Goal: Task Accomplishment & Management: Manage account settings

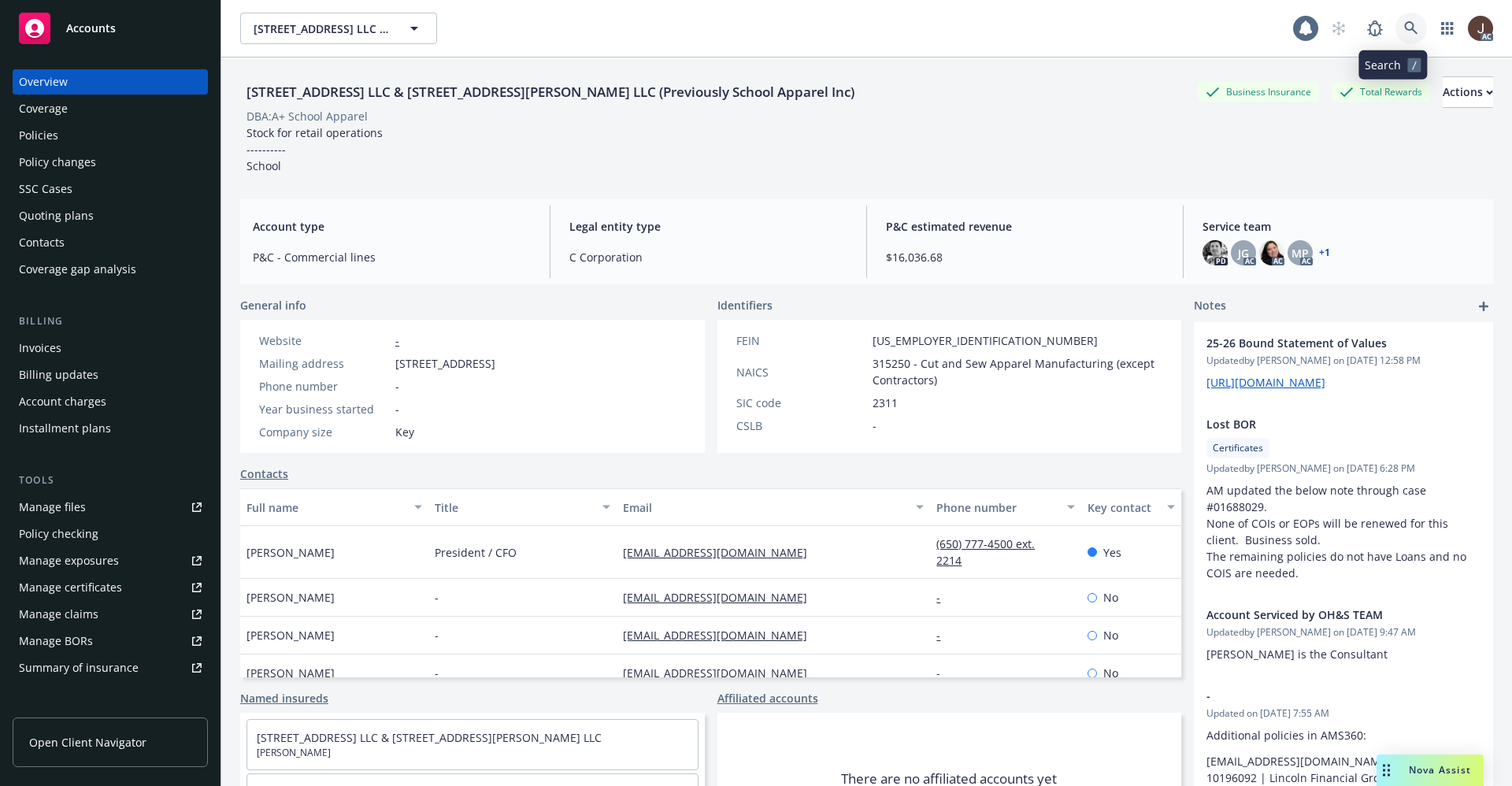
click at [1404, 28] on icon at bounding box center [1411, 28] width 15 height 15
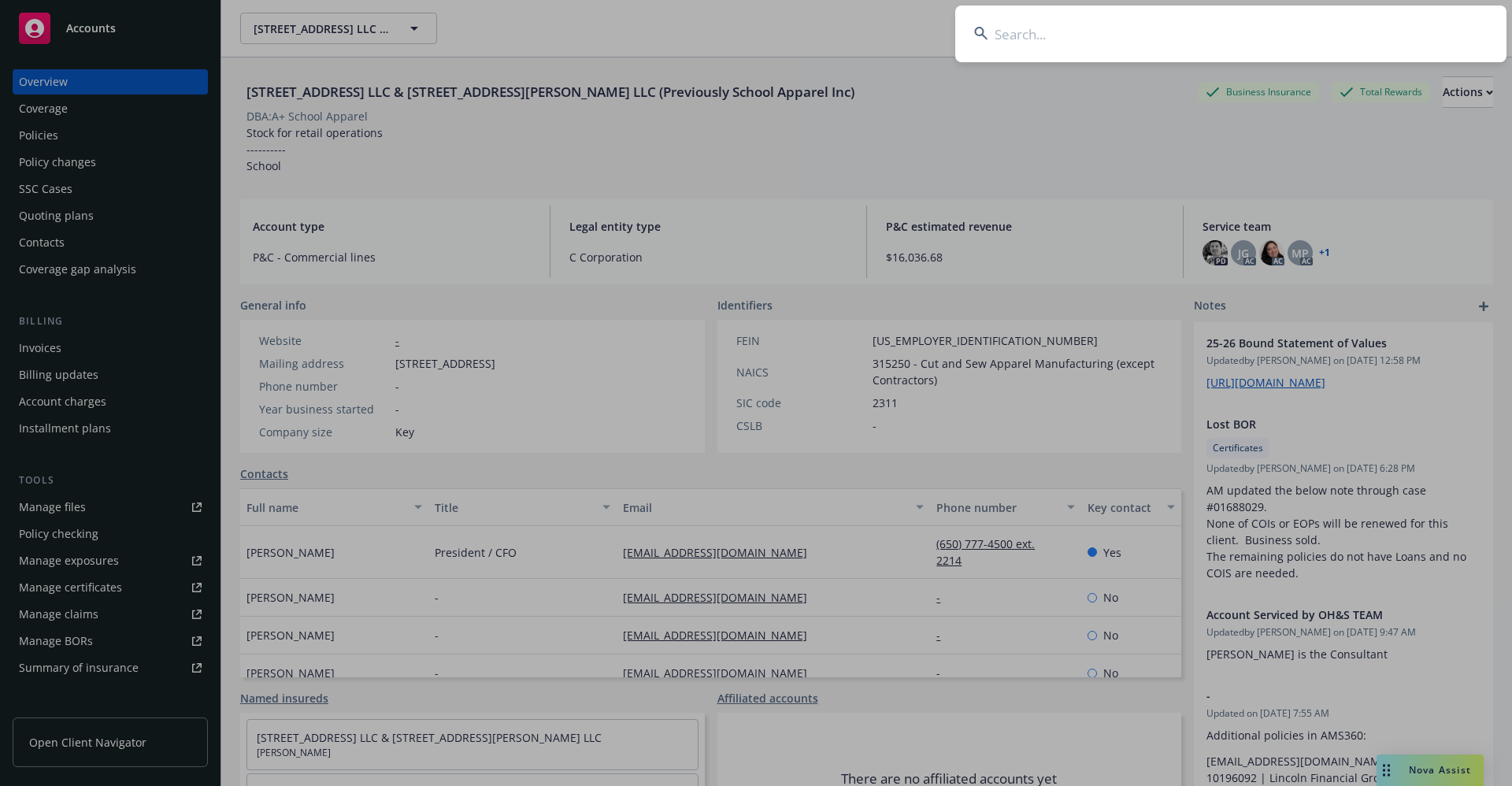
click at [1018, 33] on input at bounding box center [1230, 34] width 551 height 56
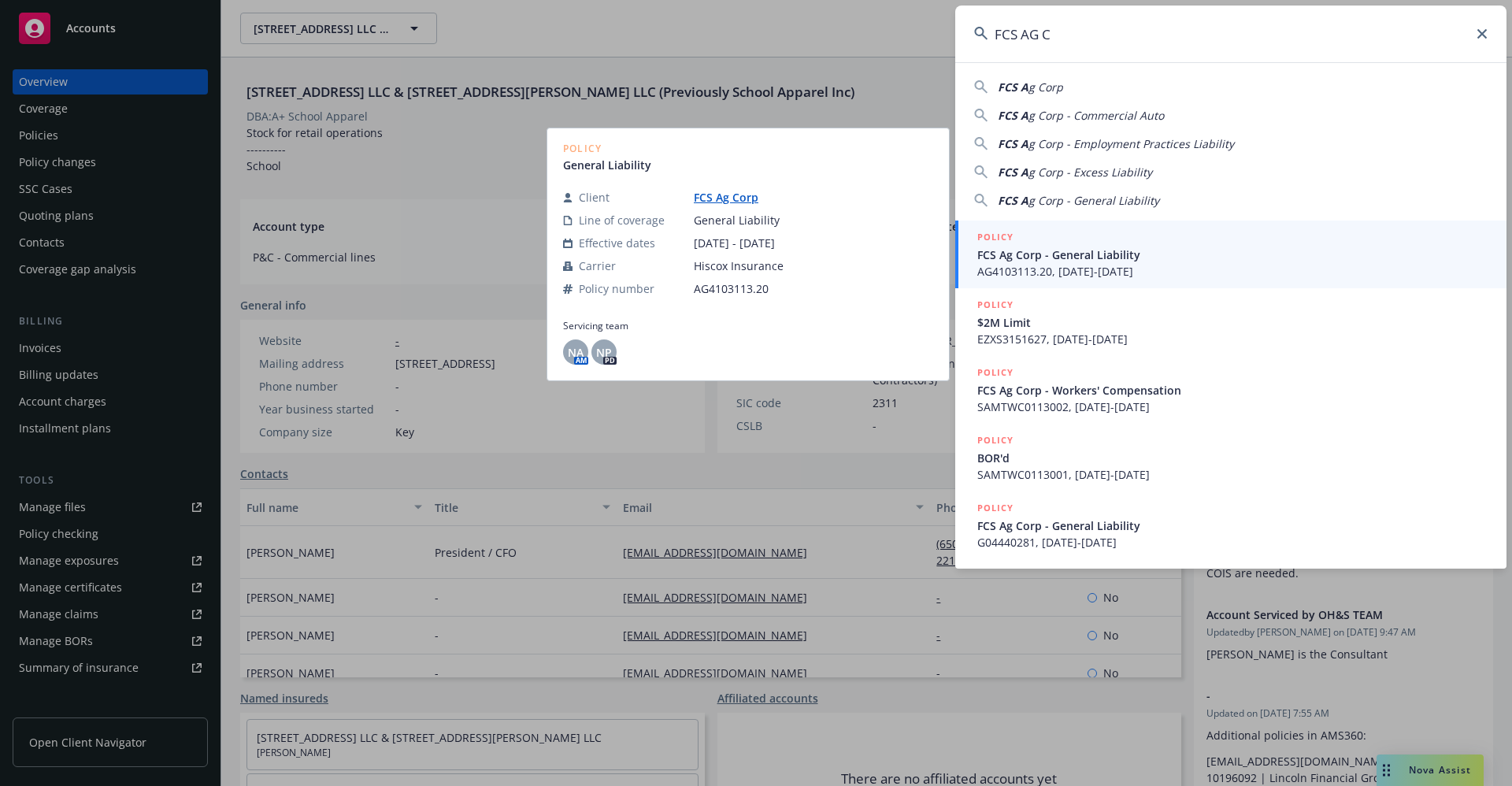
type input "FCS AG C"
click at [710, 199] on link "FCS Ag Corp" at bounding box center [731, 196] width 77 height 15
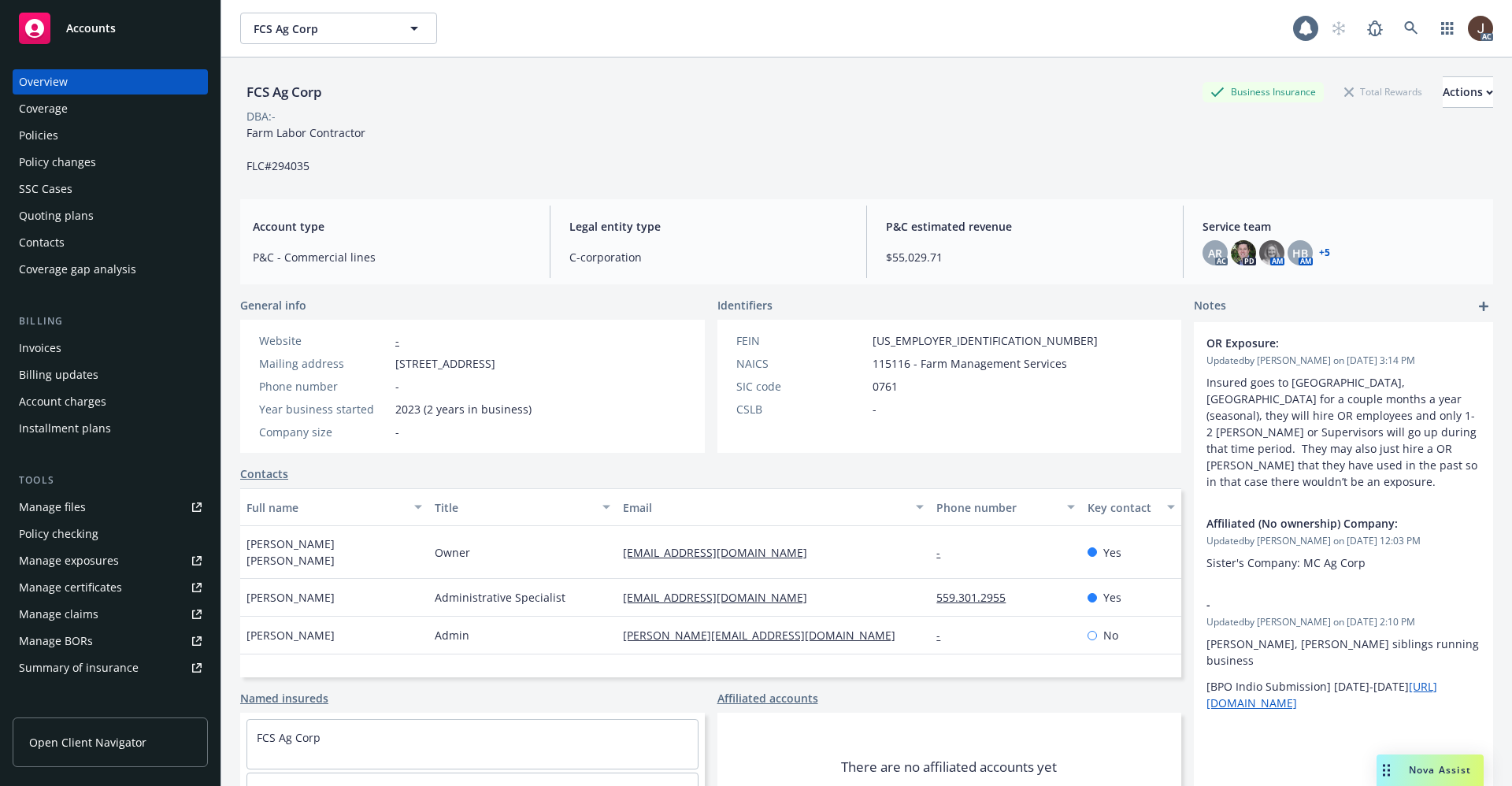
click at [50, 511] on div "Manage files" at bounding box center [52, 508] width 67 height 25
click at [34, 134] on div "Policies" at bounding box center [38, 135] width 39 height 25
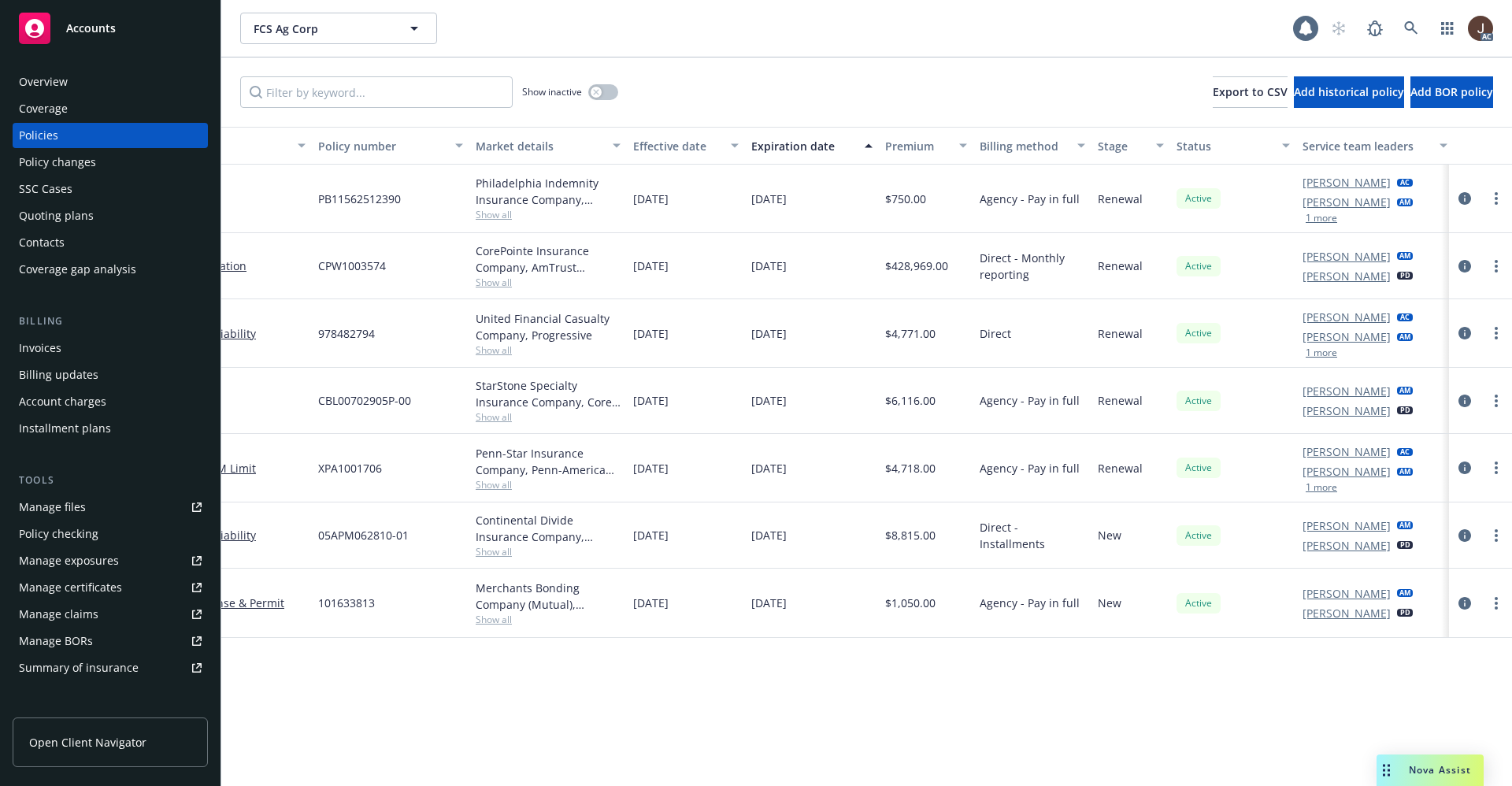
scroll to position [0, 229]
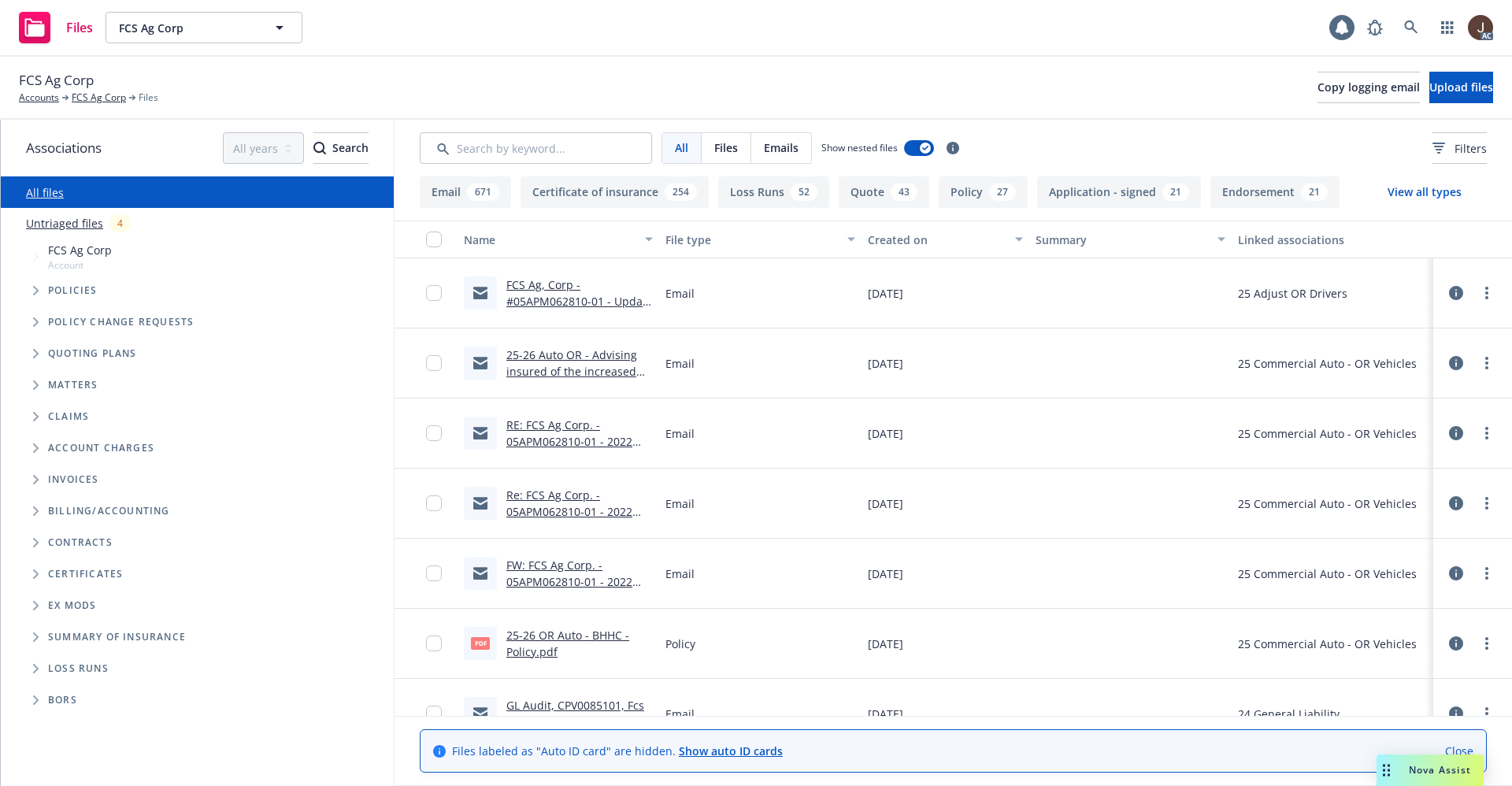
click at [60, 223] on link "Untriaged files" at bounding box center [64, 223] width 77 height 17
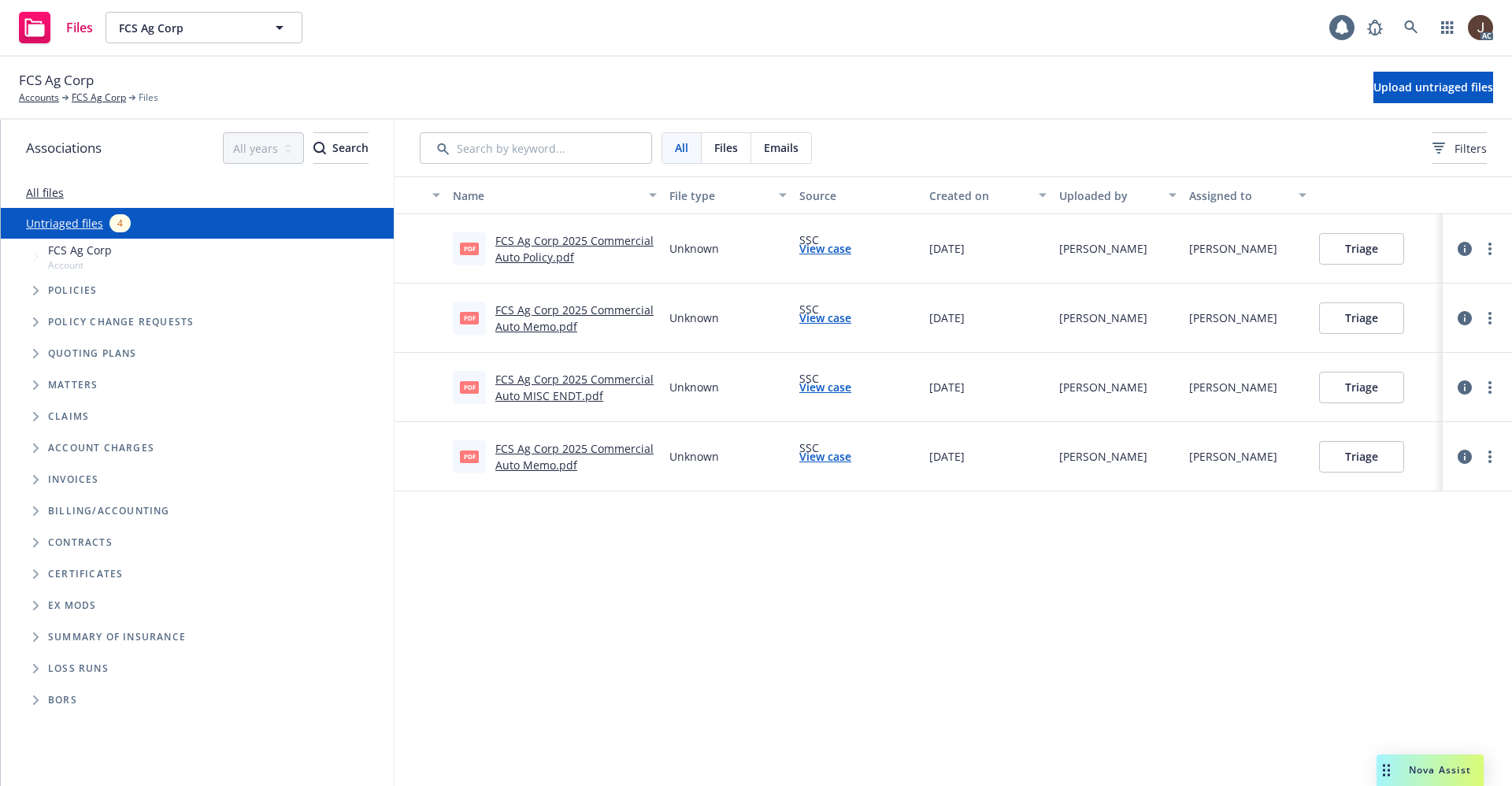
click at [555, 629] on div "Name File type Source Created on Uploaded by Assigned to pdf FCS Ag Corp 2025 C…" at bounding box center [953, 481] width 1117 height 610
click at [558, 452] on link "FCS Ag Corp 2025 Commercial Auto Memo.pdf" at bounding box center [574, 457] width 158 height 31
click at [48, 218] on link "Untriaged files" at bounding box center [64, 223] width 77 height 17
click at [1415, 85] on span "Upload untriaged files" at bounding box center [1432, 87] width 120 height 15
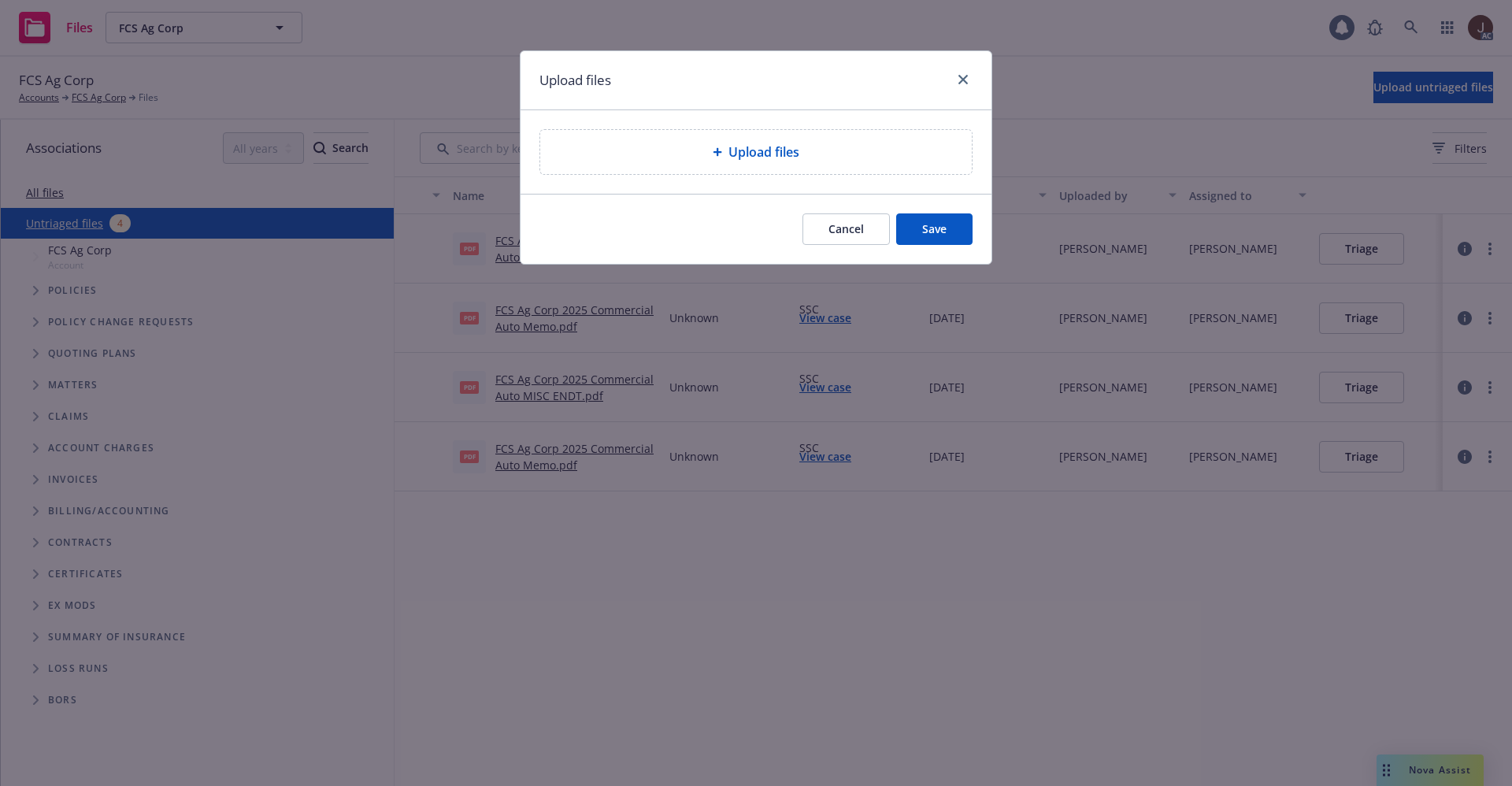
click at [764, 165] on div "Upload files" at bounding box center [756, 152] width 432 height 44
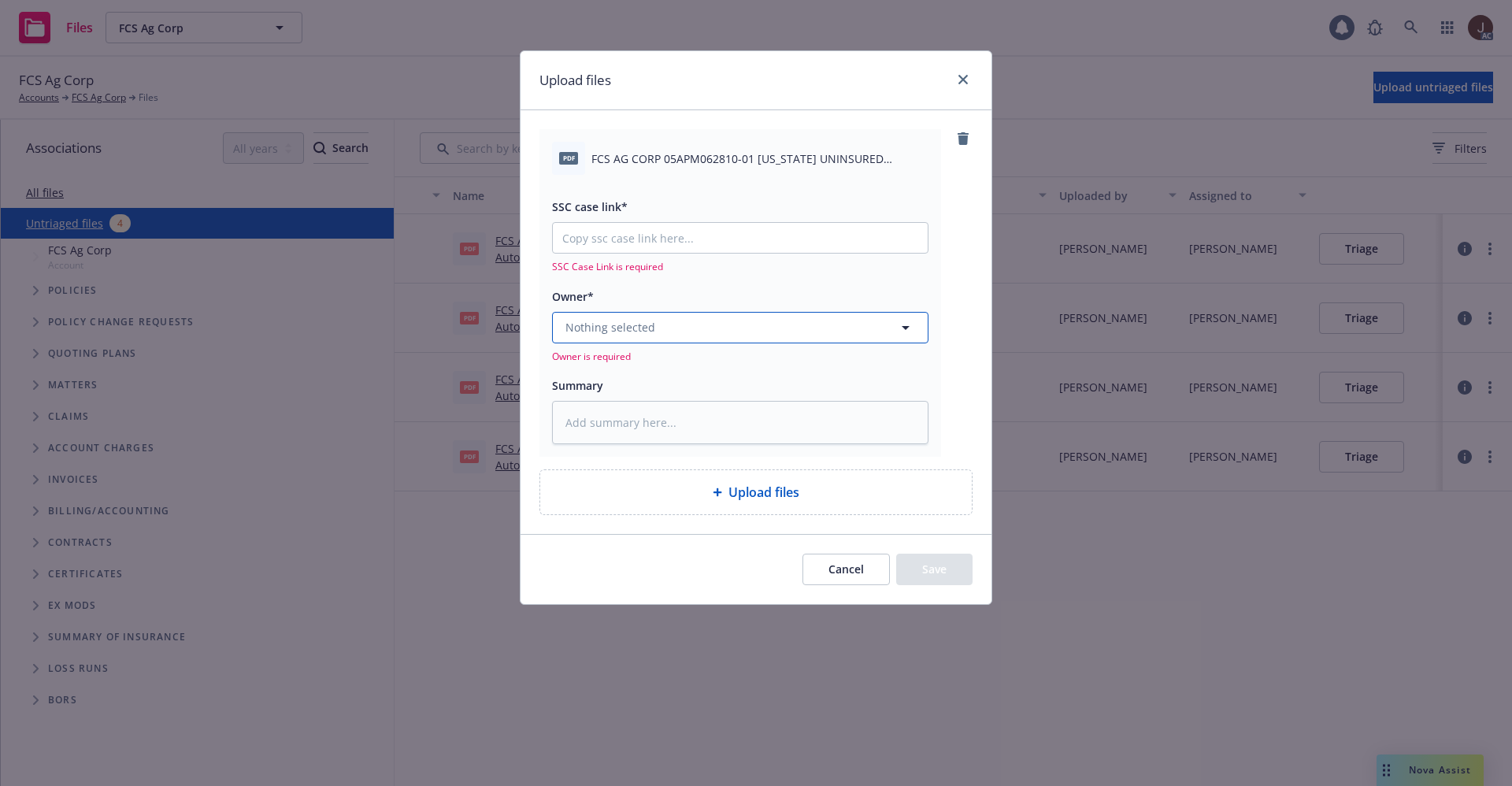
click at [686, 325] on button "Nothing selected" at bounding box center [740, 328] width 376 height 31
click at [601, 309] on div "Owner* Nothing selected Owner is required" at bounding box center [740, 325] width 376 height 77
click at [621, 336] on button "Nothing selected" at bounding box center [740, 328] width 376 height 31
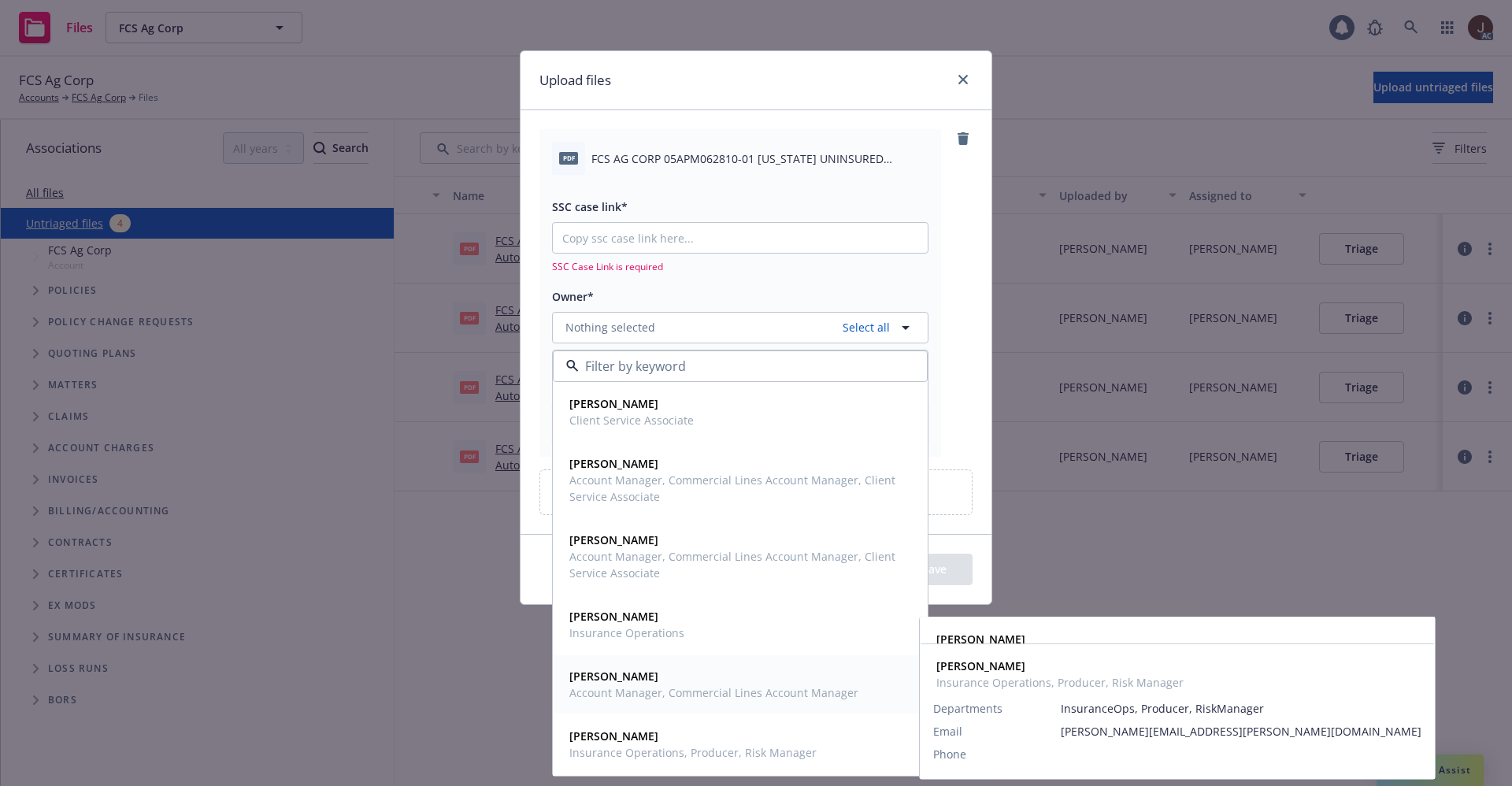
click at [596, 679] on strong "Judy Nace" at bounding box center [615, 676] width 89 height 15
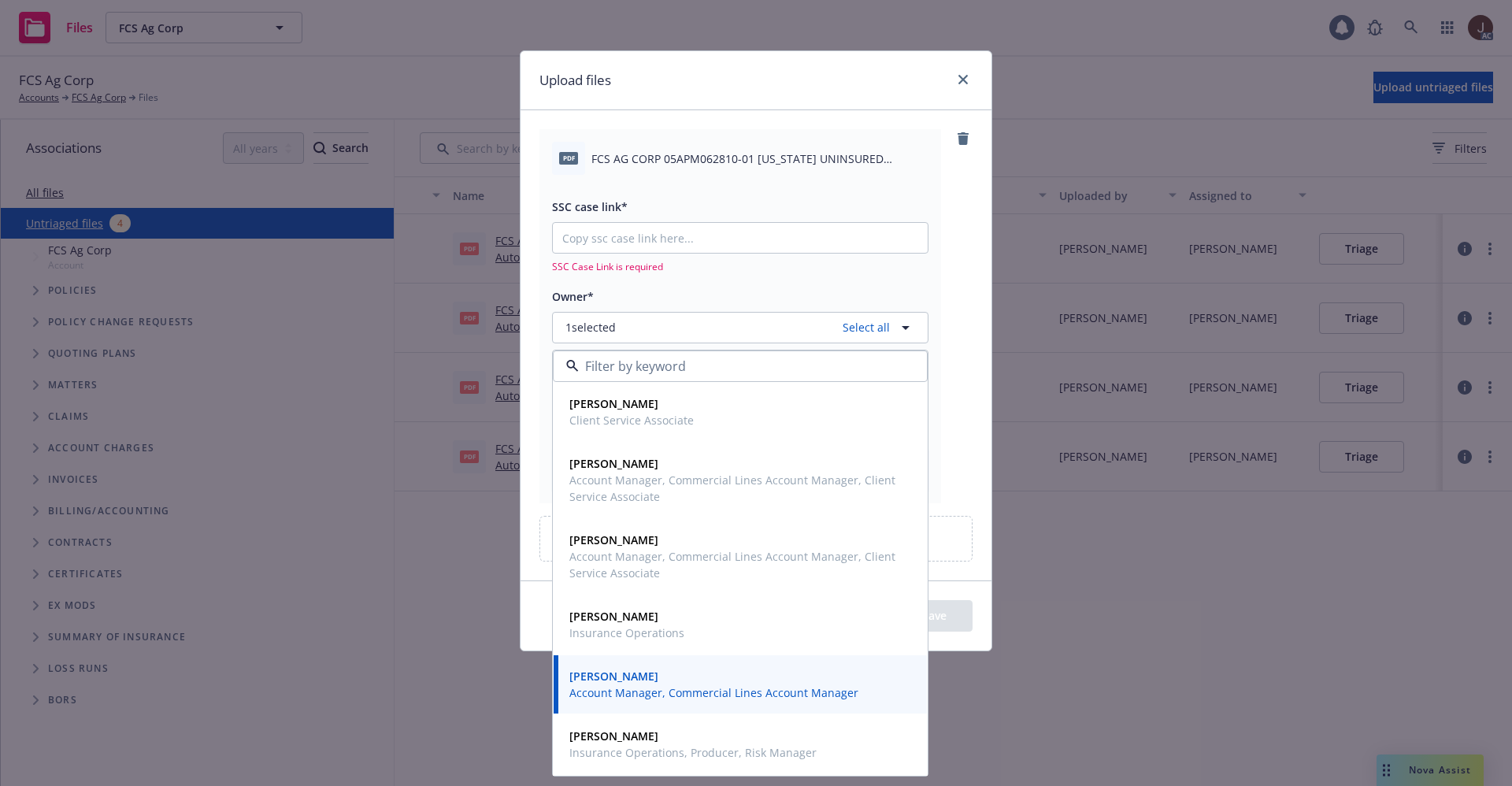
click at [957, 251] on div "pdf FCS AG CORP 05APM062810-01 OREGON UNINSURED MOTORIST COVERAGE SELECTION FOR…" at bounding box center [756, 316] width 433 height 374
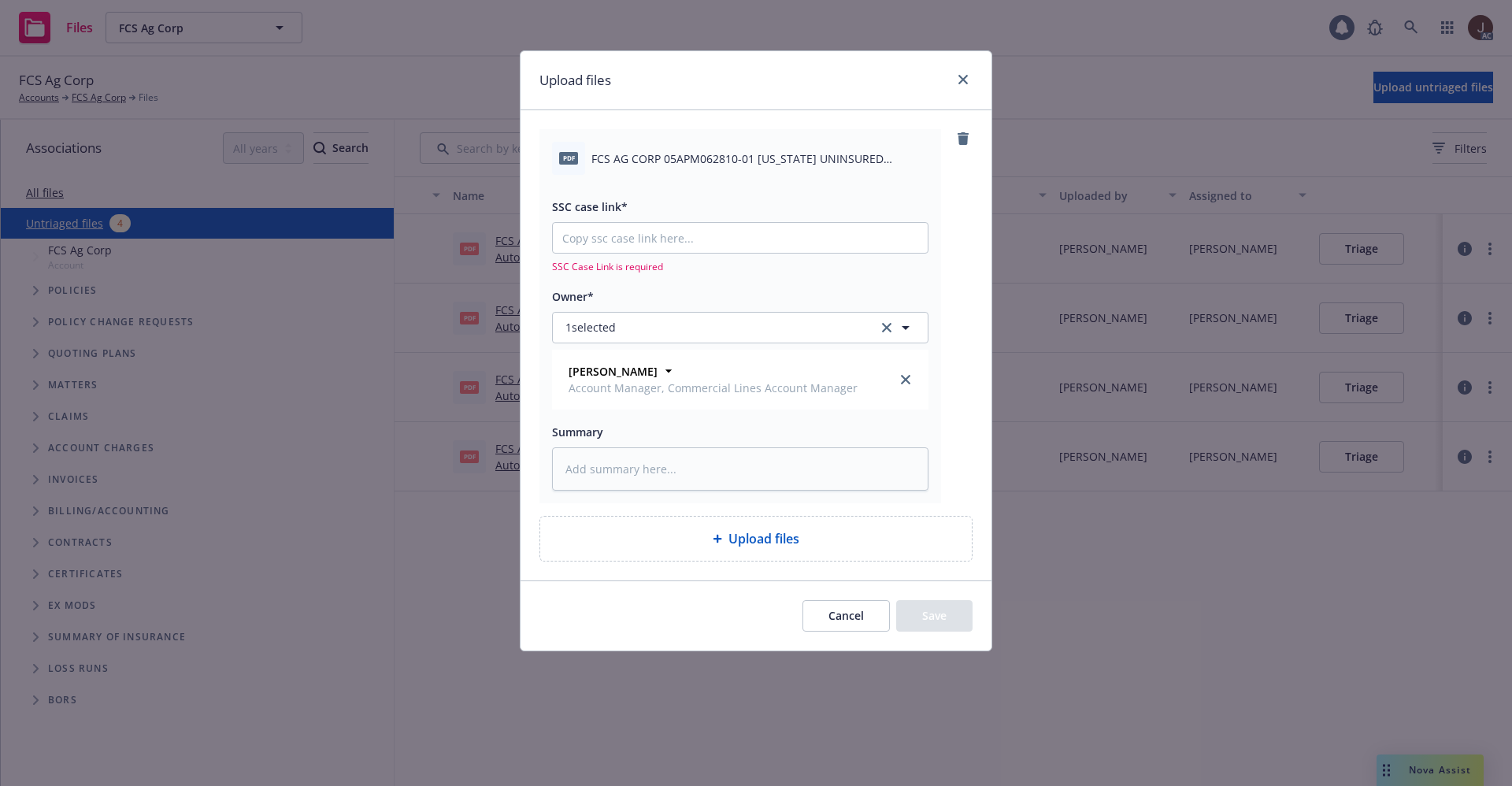
click at [805, 156] on span "FCS AG CORP 05APM062810-01 OREGON UNINSURED MOTORIST COVERAGE SELECTION FORM.pdf" at bounding box center [759, 159] width 337 height 17
copy div "FCS AG CORP 05APM062810-01 OREGON UNINSURED MOTORIST COVERAGE SELECTION FORM.pdf"
click at [618, 480] on textarea at bounding box center [740, 469] width 376 height 44
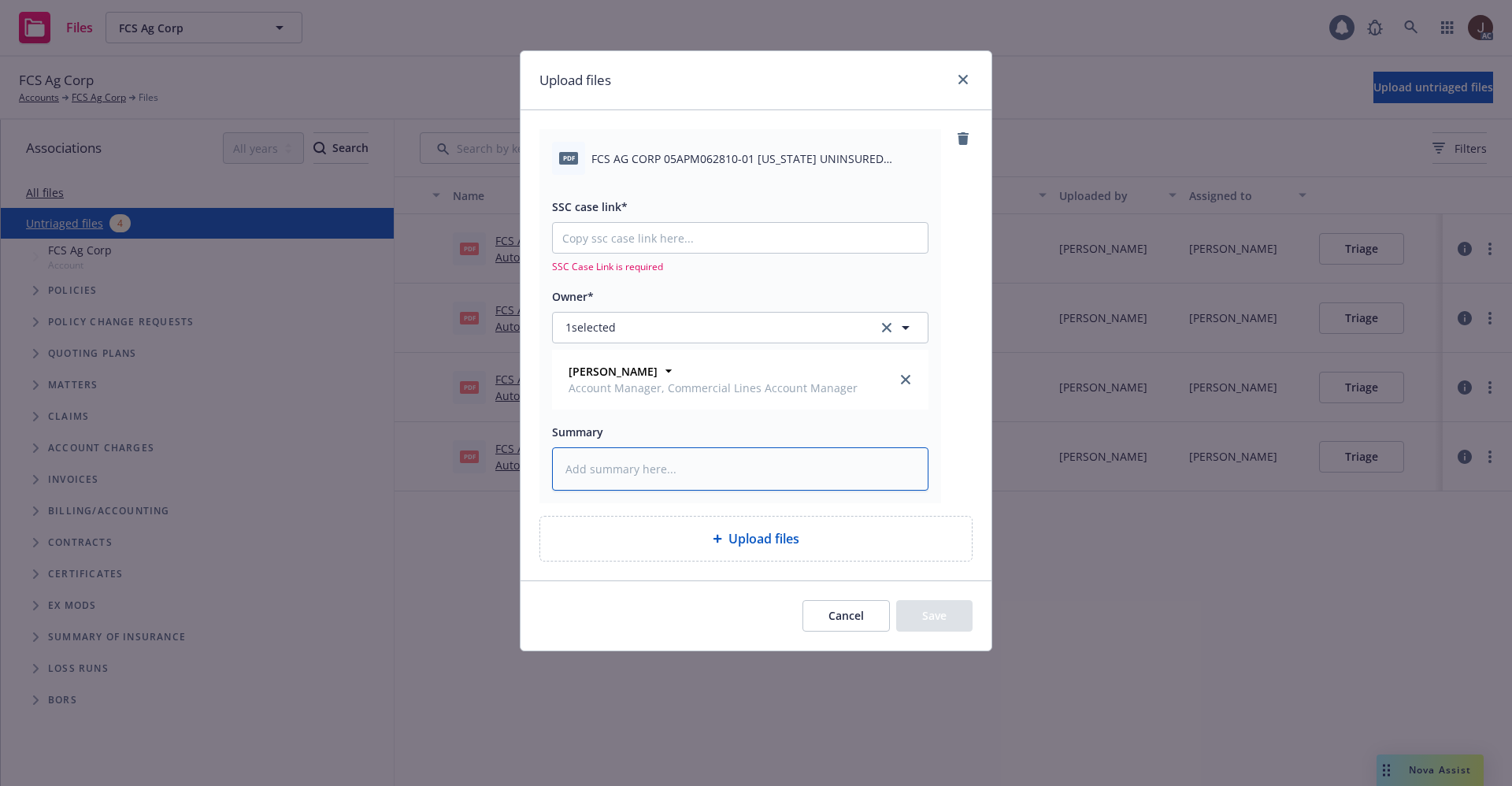
paste textarea "FCS AG CORP 05APM062810-01 OREGON UNINSURED MOTORIST COVERAGE SELECTION FORM.pdf"
type textarea "x"
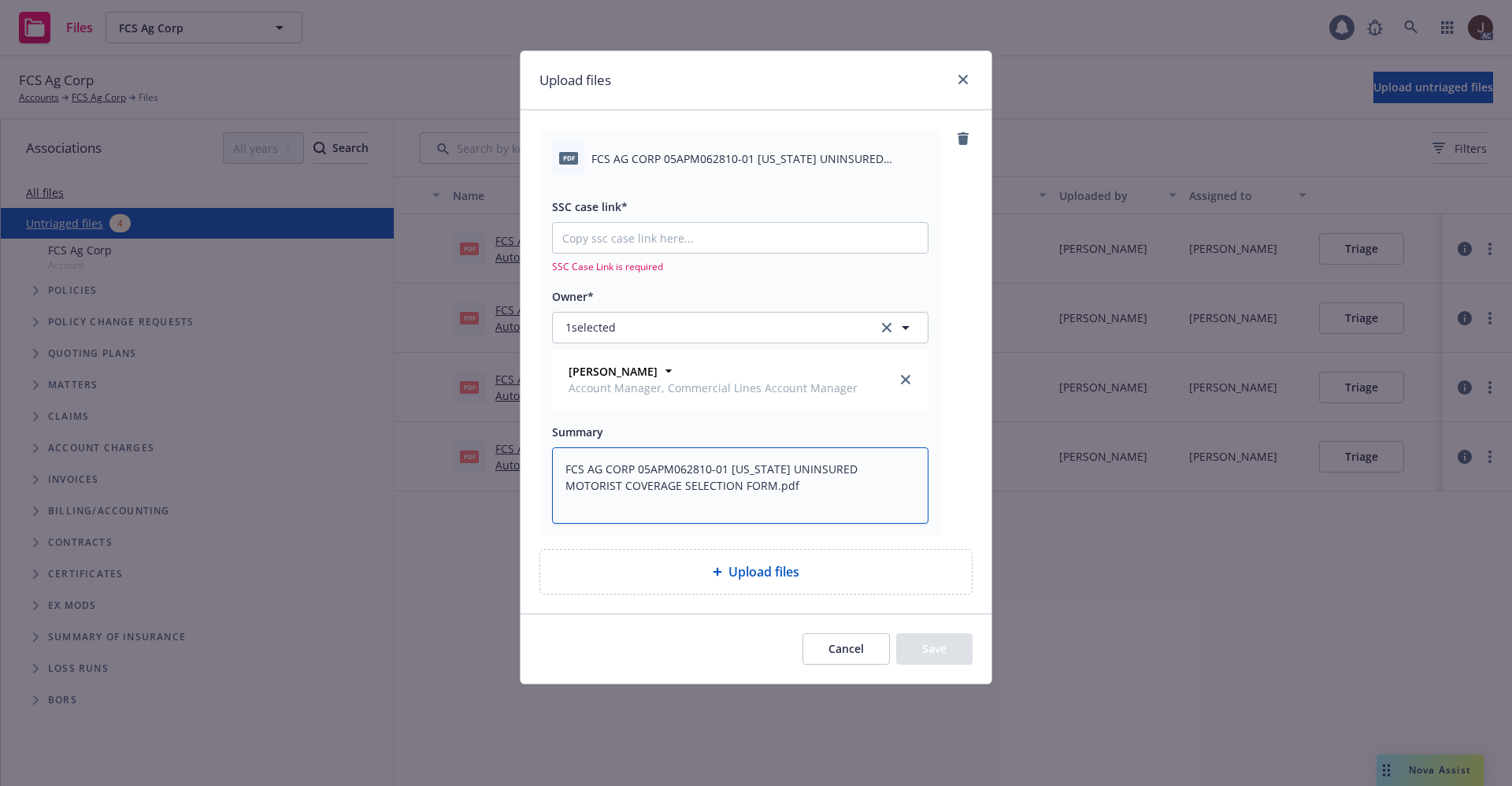
type textarea "FCS AG CORP 05APM062810-01 OREGON UNINSURED MOTORIST COVERAGE SELECTION FORM.pdf"
type textarea "x"
click at [669, 238] on input "SSC case link*" at bounding box center [740, 237] width 374 height 30
paste input "https://newfront-ssc.lightning.force.com/lightning/r/Case/500Vz00000TdM4pIAF/vi…"
type input "https://newfront-ssc.lightning.force.com/lightning/r/Case/500Vz00000TdM4pIAF/vi…"
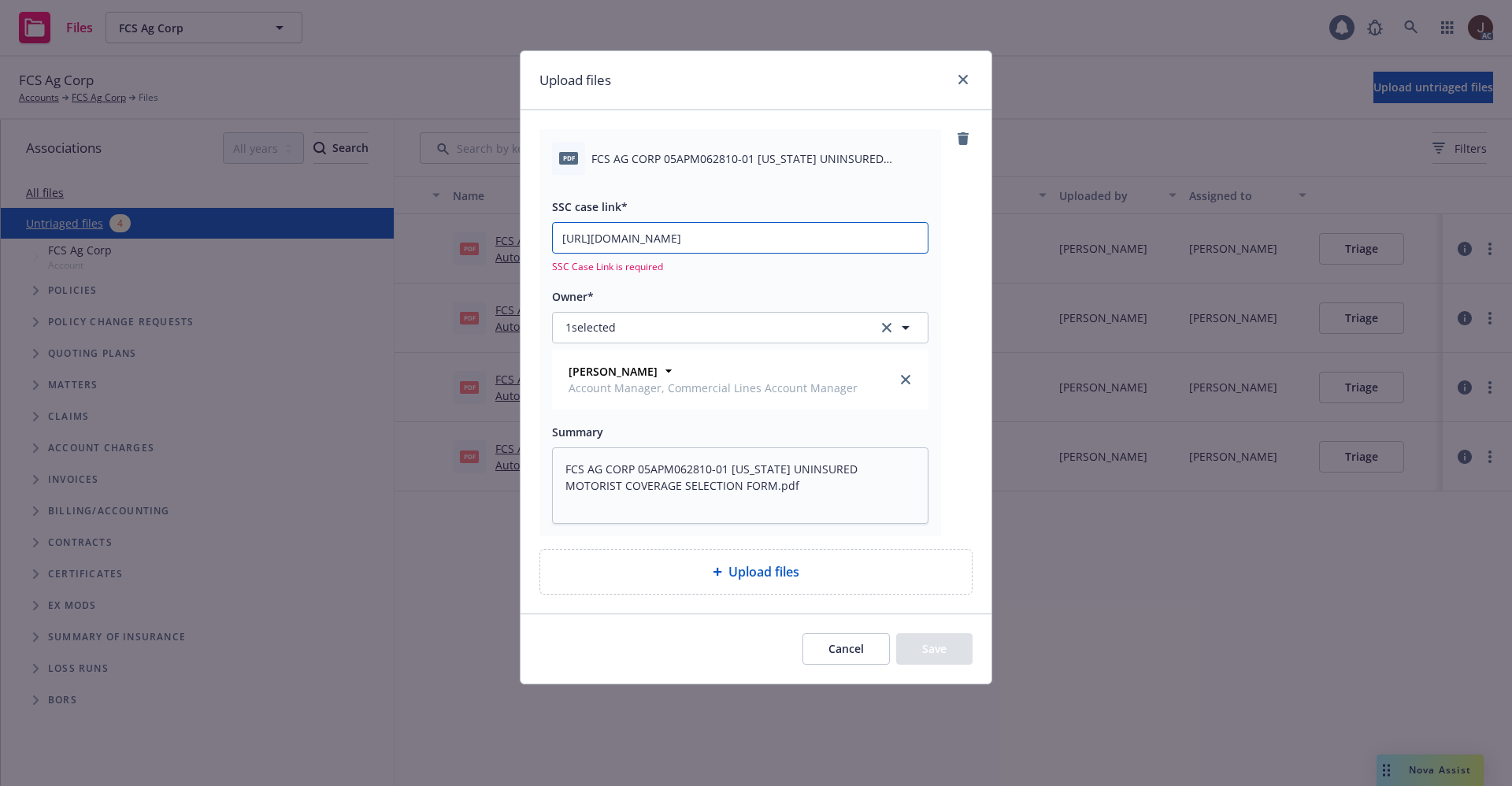
type textarea "x"
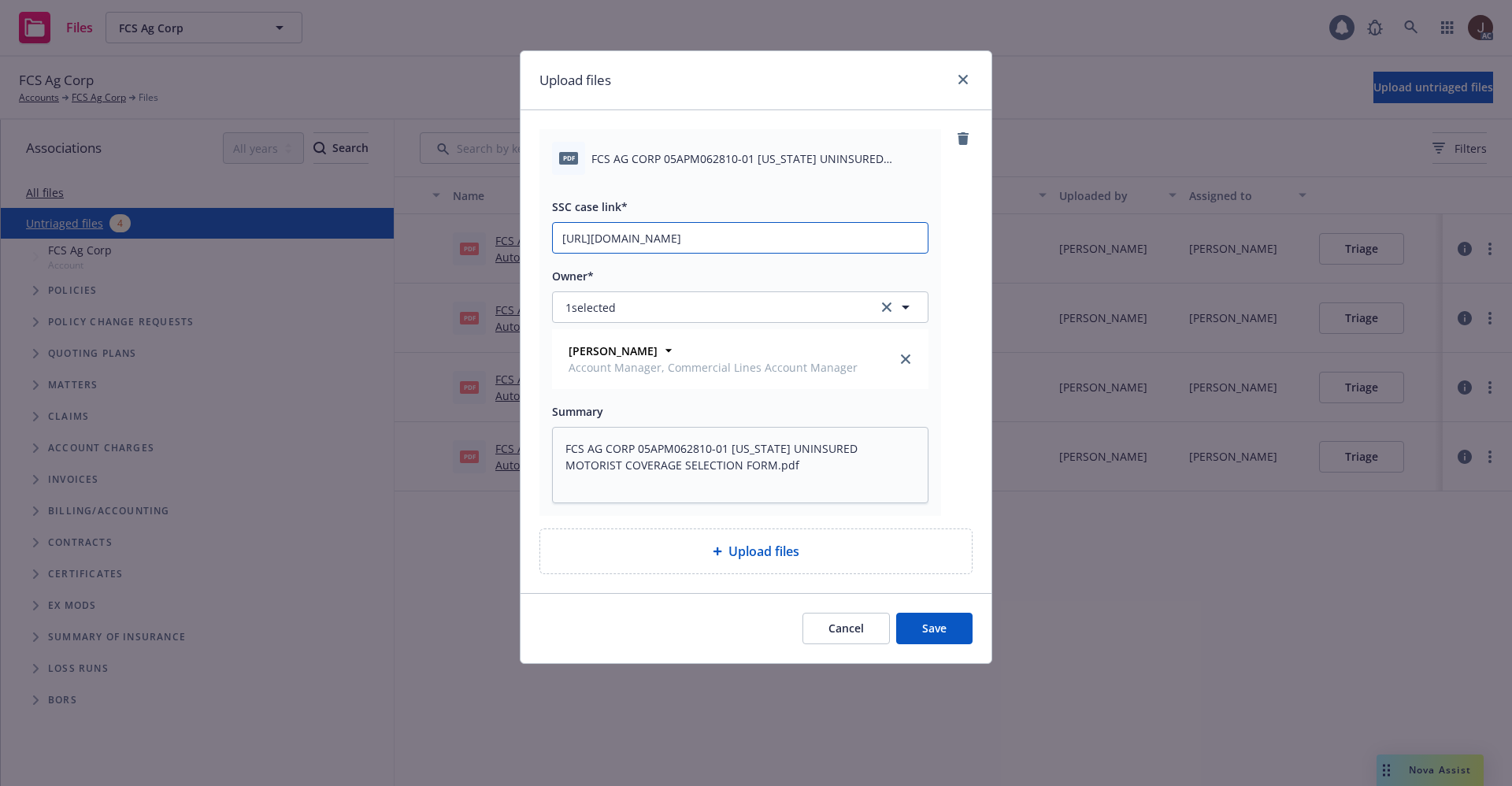
scroll to position [0, 81]
type input "https://newfront-ssc.lightning.force.com/lightning/r/Case/500Vz00000TdM4pIAF/vi…"
click at [959, 259] on div "pdf FCS AG CORP 05APM062810-01 OREGON UNINSURED MOTORIST COVERAGE SELECTION FOR…" at bounding box center [756, 323] width 433 height 387
click at [932, 622] on button "Save" at bounding box center [934, 628] width 77 height 31
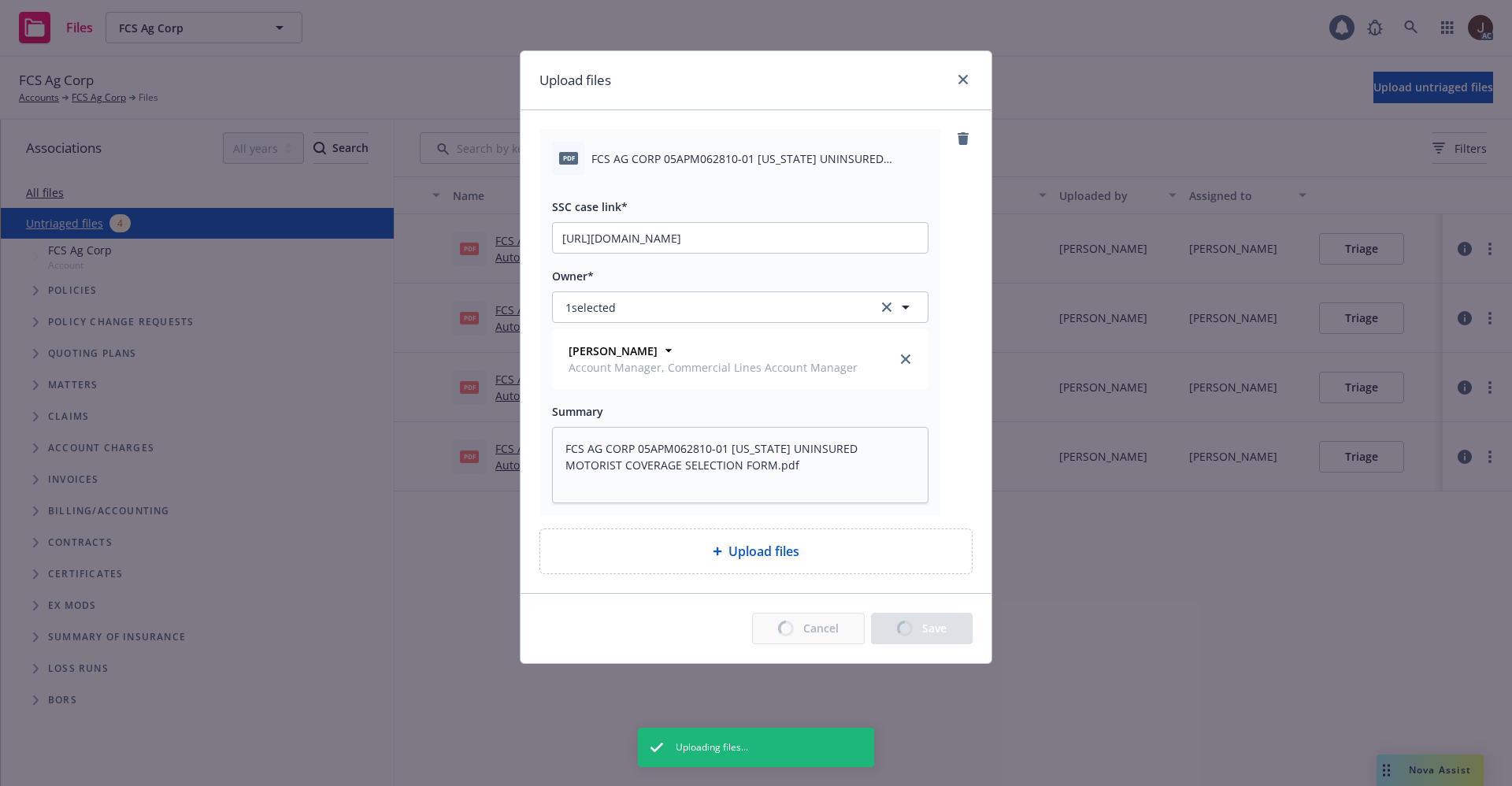
type textarea "x"
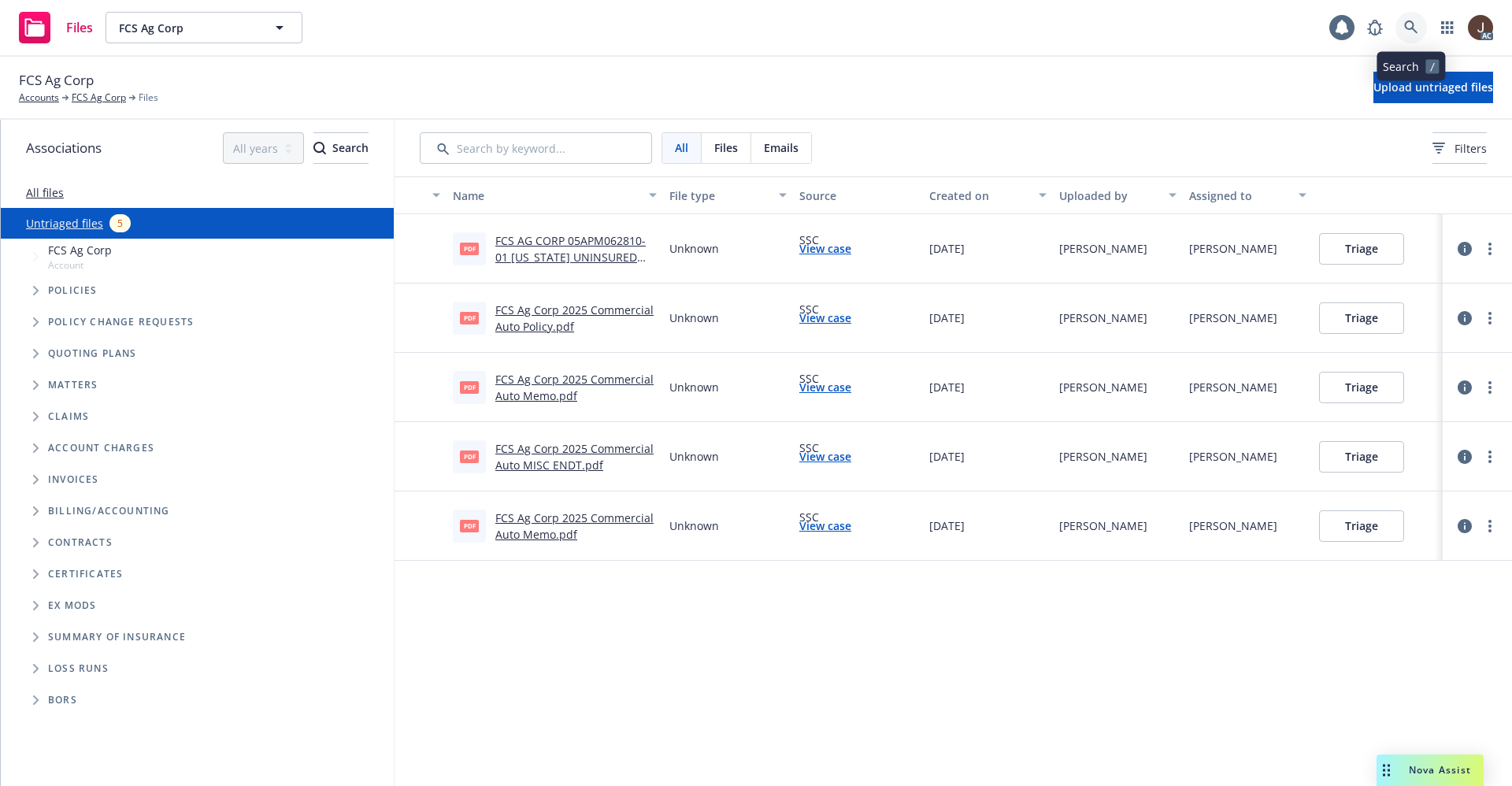
click at [1408, 13] on link at bounding box center [1411, 27] width 31 height 31
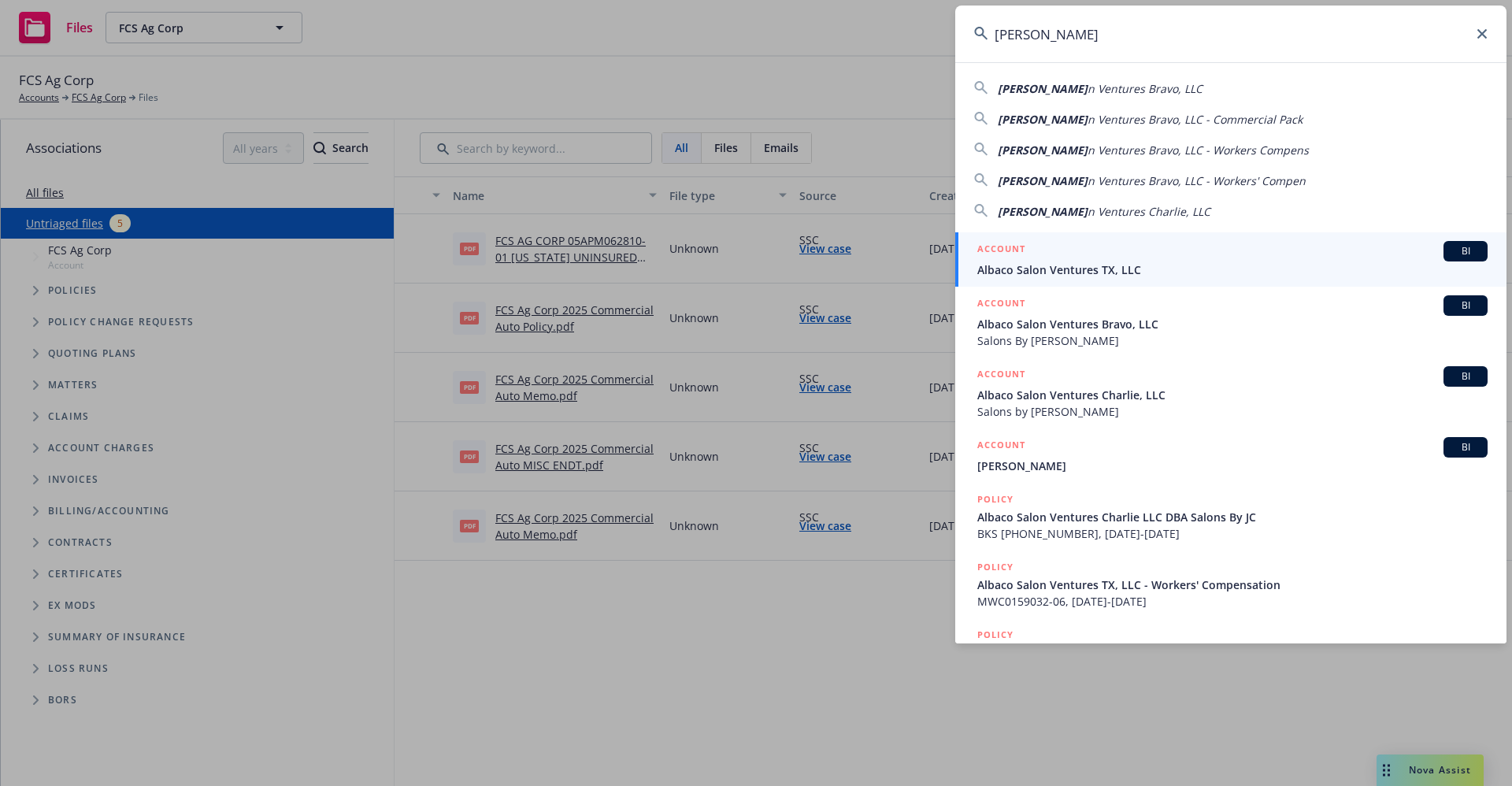
type input "Albaco Salo"
click at [1133, 271] on span "Albaco Salon Ventures TX, LLC" at bounding box center [1232, 269] width 510 height 17
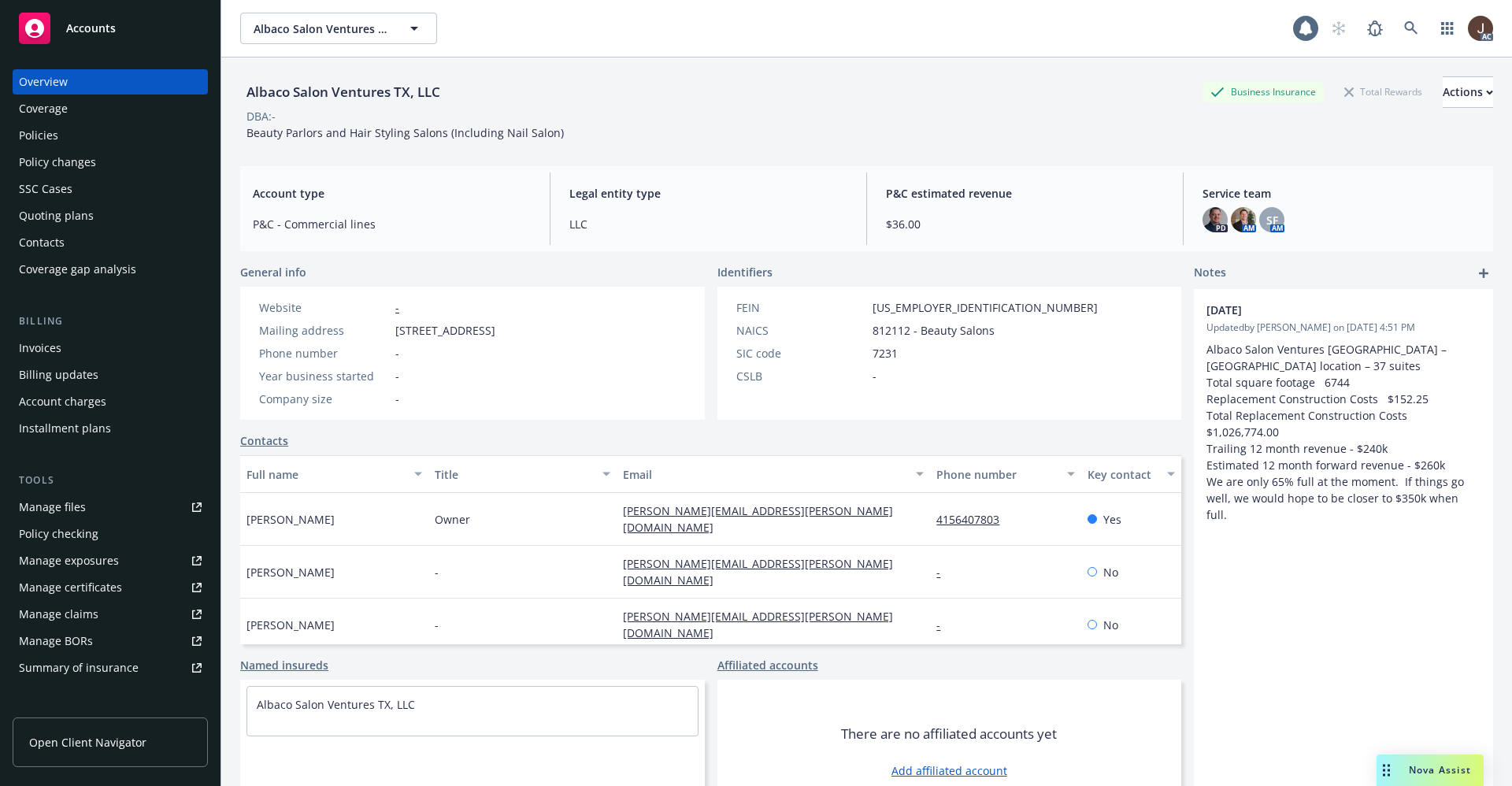
click at [50, 514] on div "Manage files" at bounding box center [52, 508] width 67 height 25
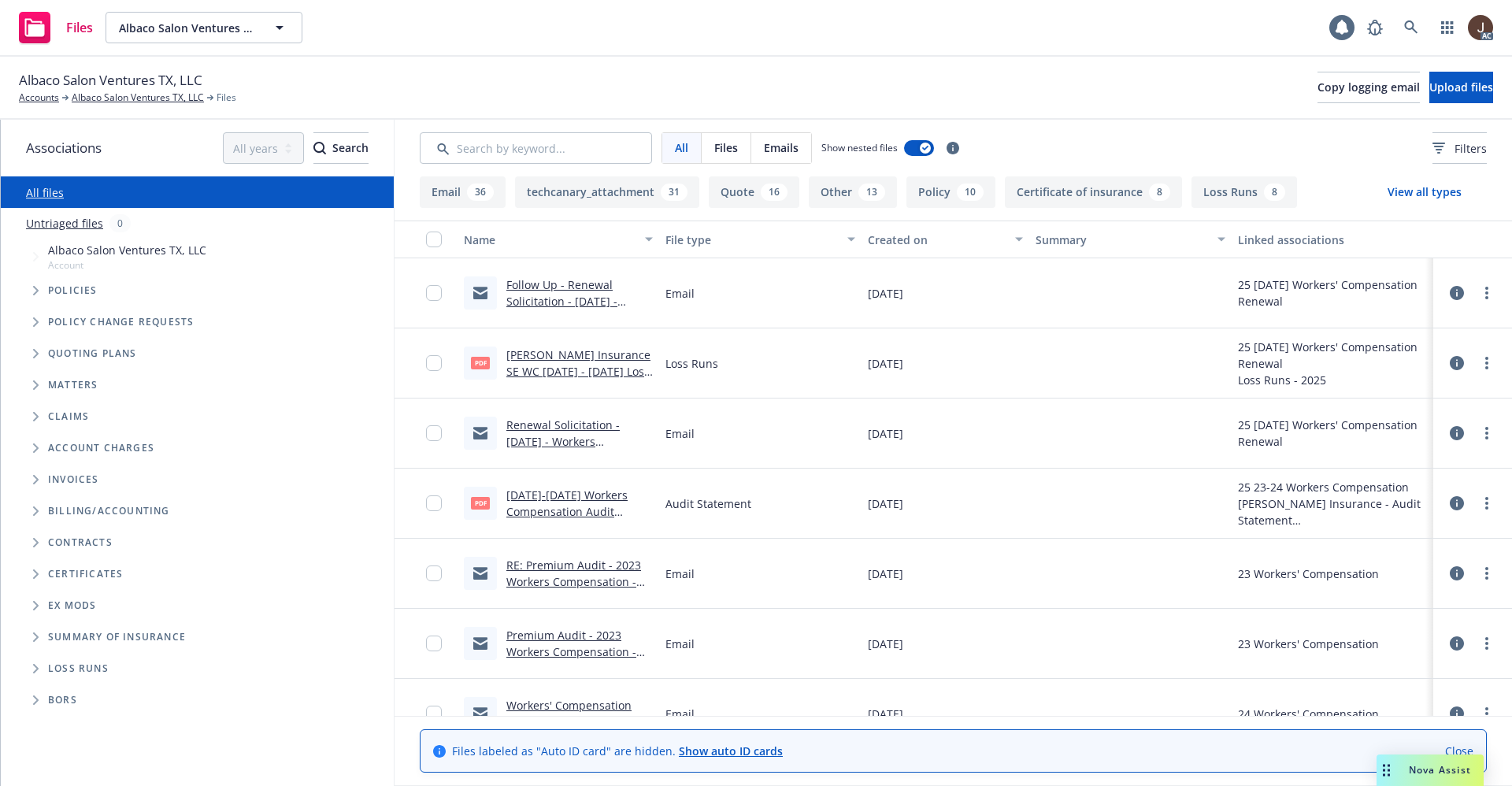
click at [591, 286] on link "Follow Up - Renewal Solicitation - 11/05/25 - Workers Compensation - Albaco Sal…" at bounding box center [575, 317] width 137 height 81
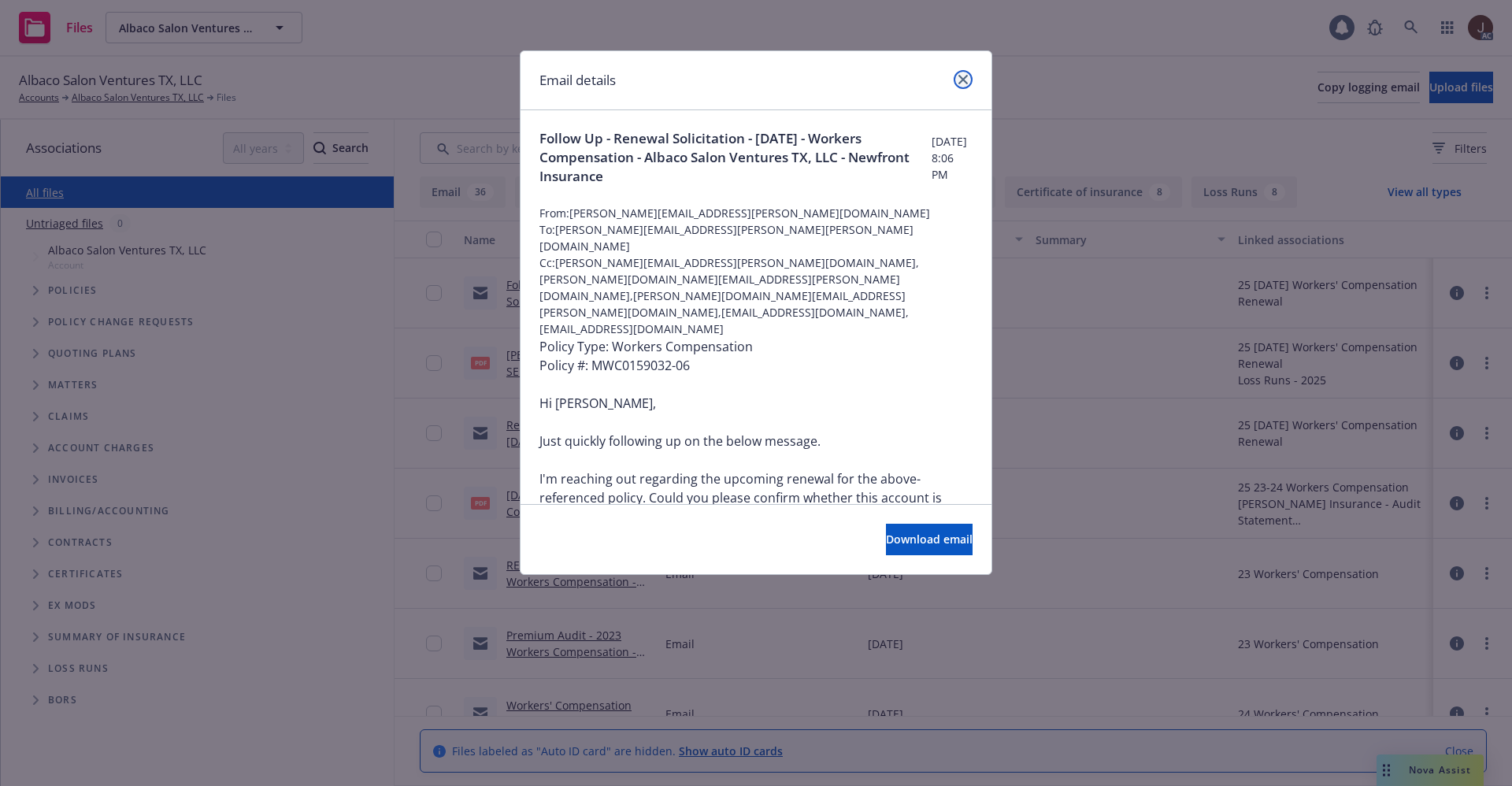
click at [963, 77] on icon "close" at bounding box center [964, 80] width 10 height 10
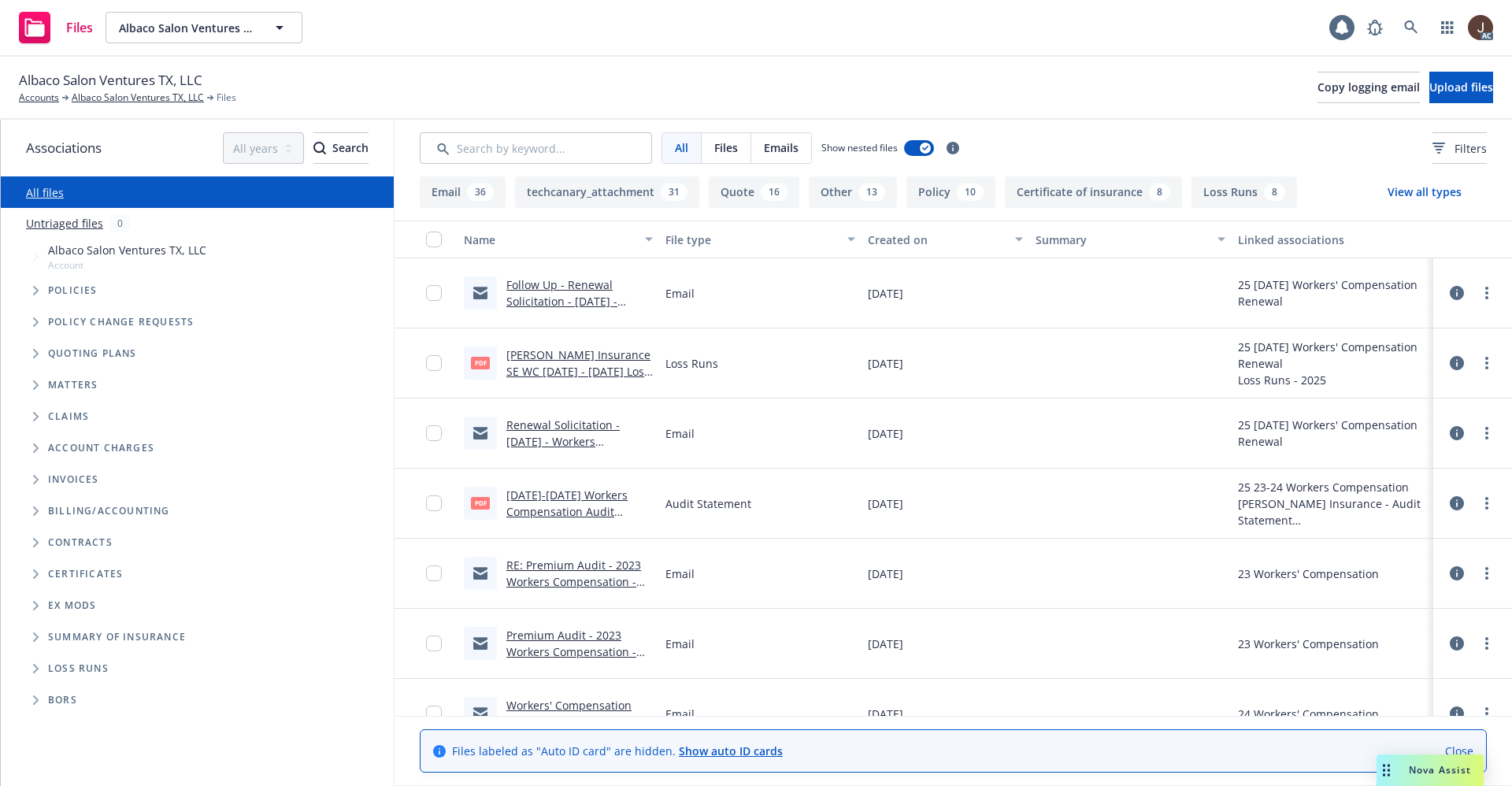
click at [90, 220] on link "Untriaged files" at bounding box center [64, 223] width 77 height 17
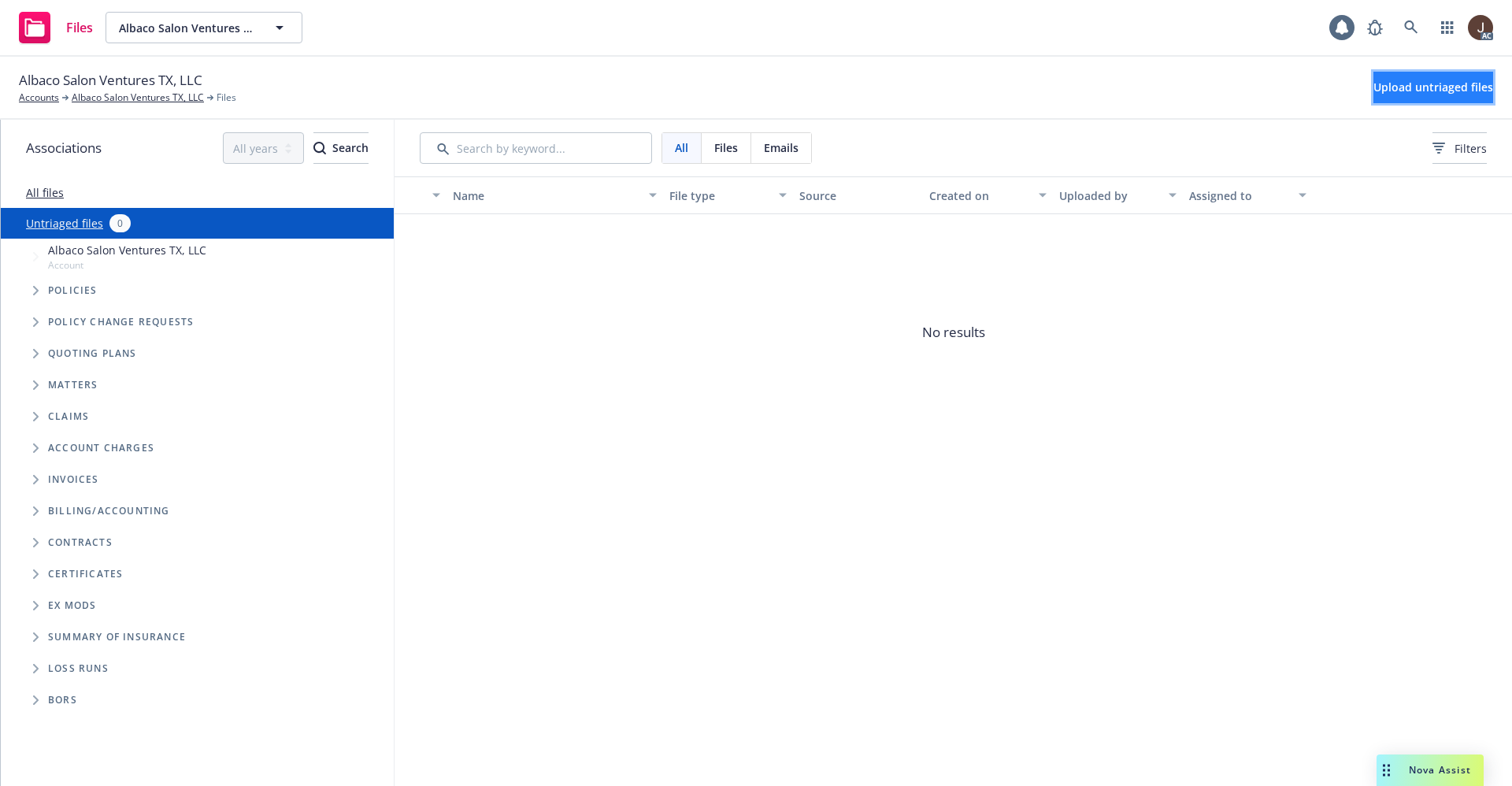
click at [1421, 89] on span "Upload untriaged files" at bounding box center [1432, 87] width 120 height 15
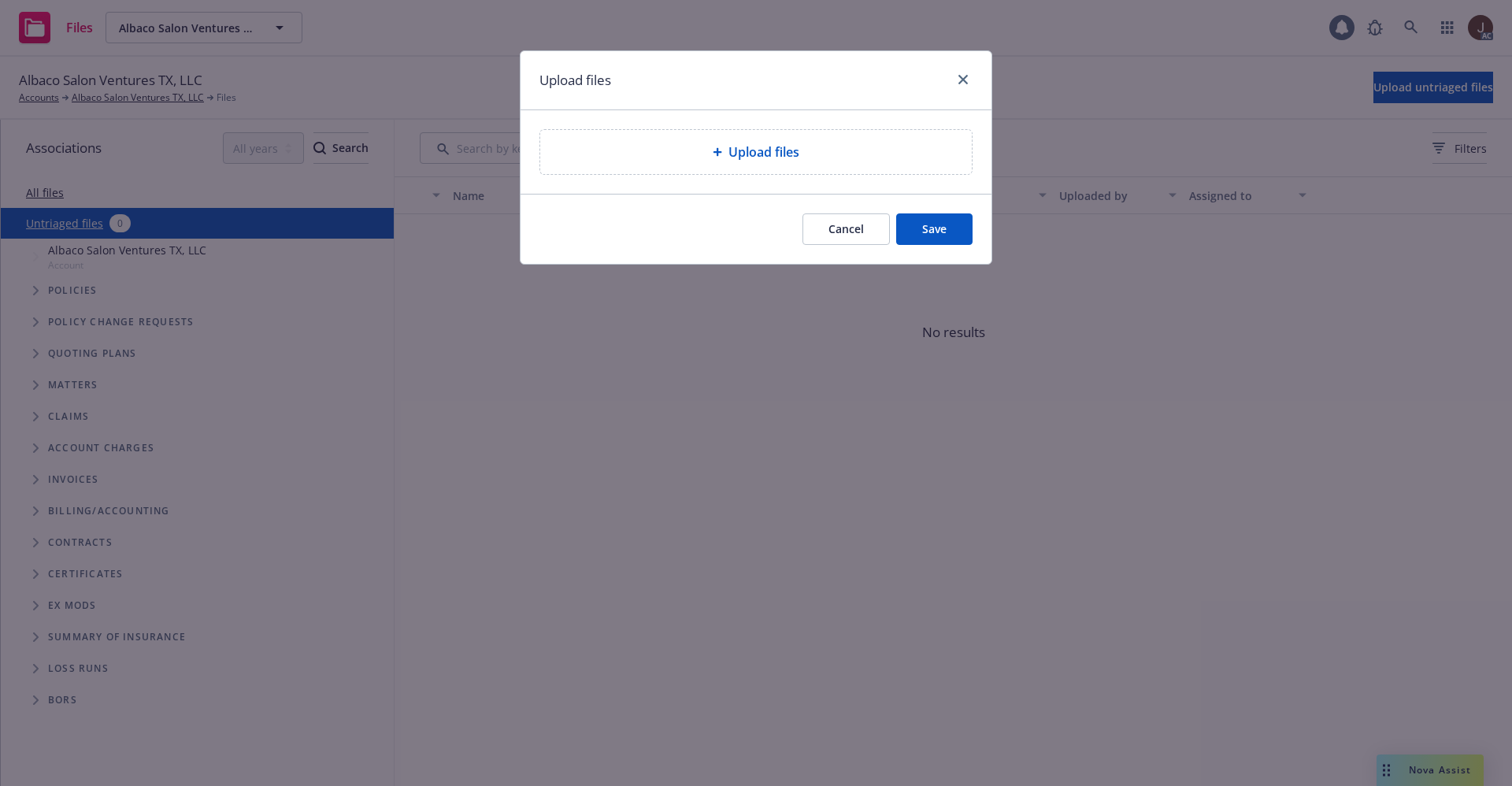
click at [758, 149] on span "Upload files" at bounding box center [763, 152] width 71 height 18
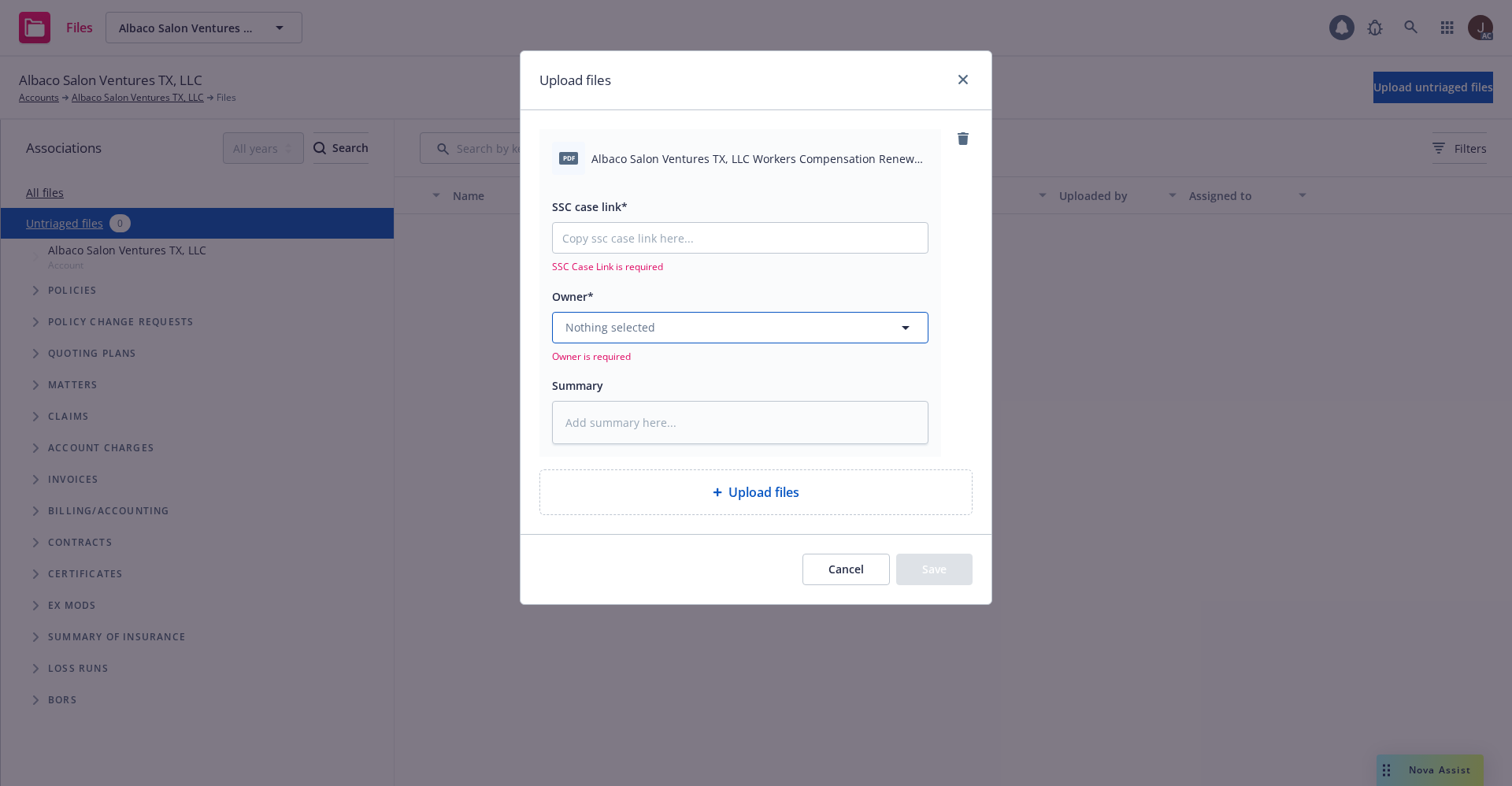
click at [671, 335] on button "Nothing selected" at bounding box center [740, 328] width 376 height 31
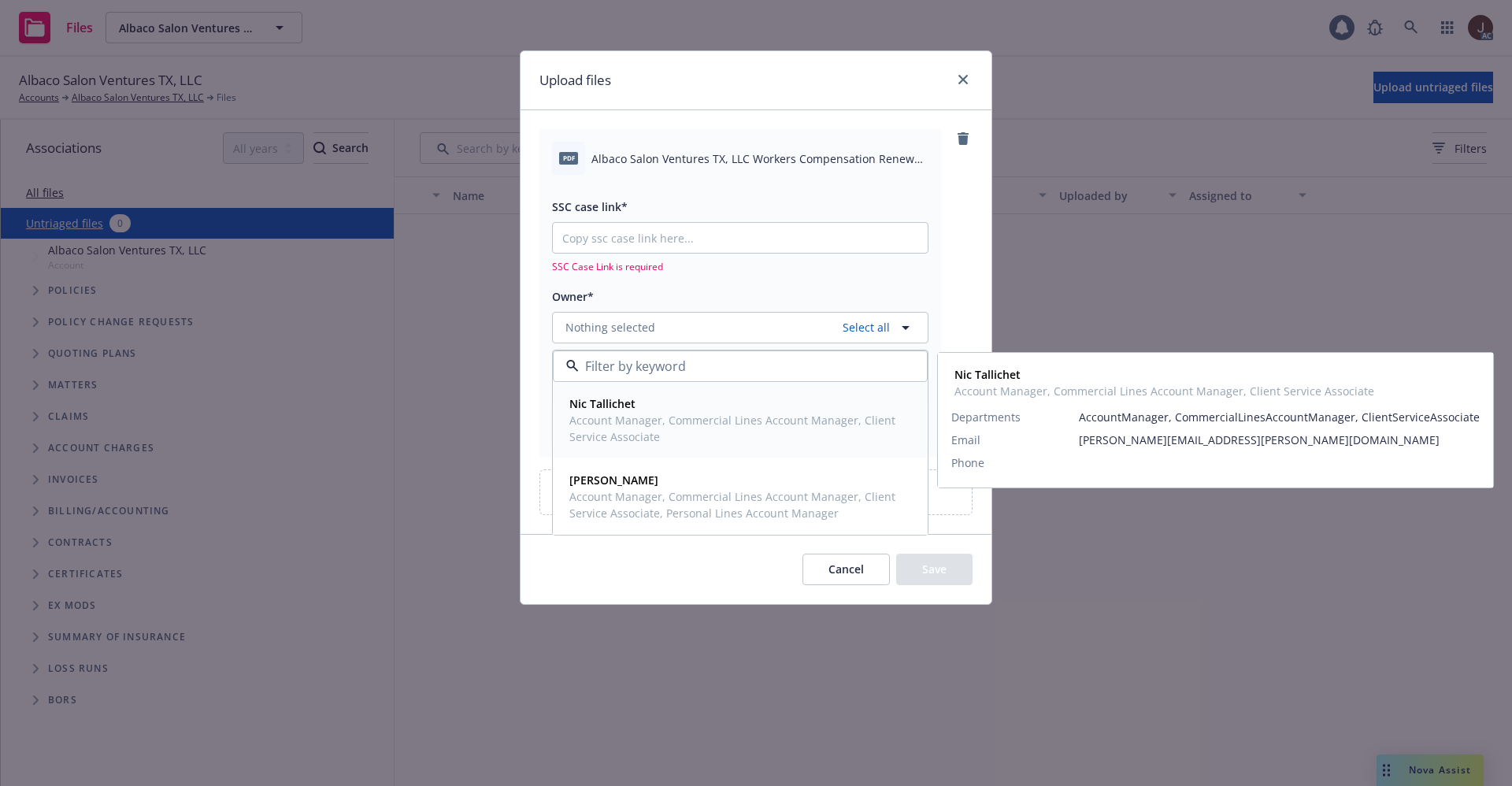
click at [646, 421] on span "Account Manager, Commercial Lines Account Manager, Client Service Associate" at bounding box center [739, 429] width 338 height 33
type textarea "x"
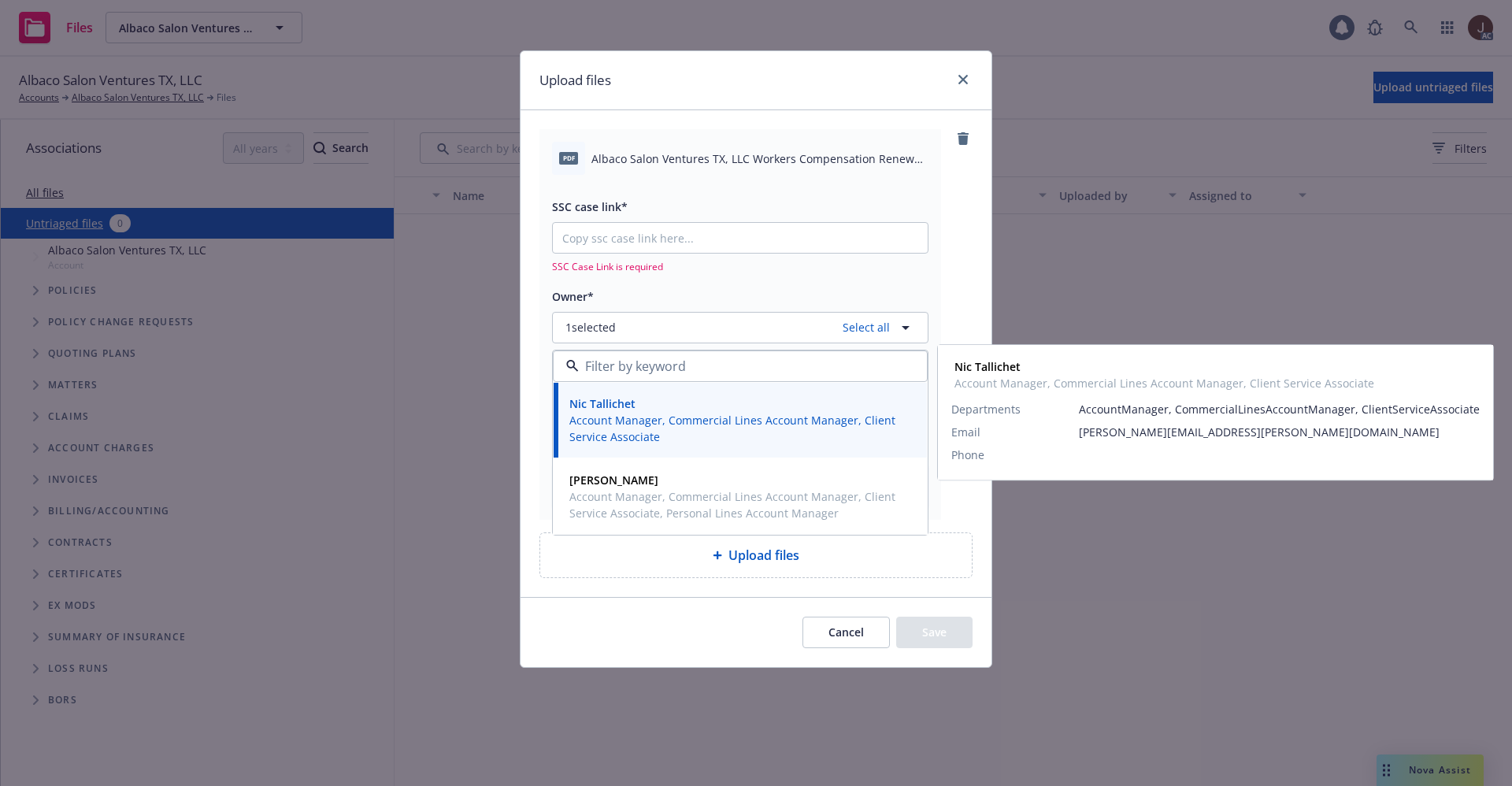
click at [706, 160] on span "Albaco Salon Ventures TX, LLC Workers Compensation Renewal Quote.pdf" at bounding box center [759, 159] width 337 height 17
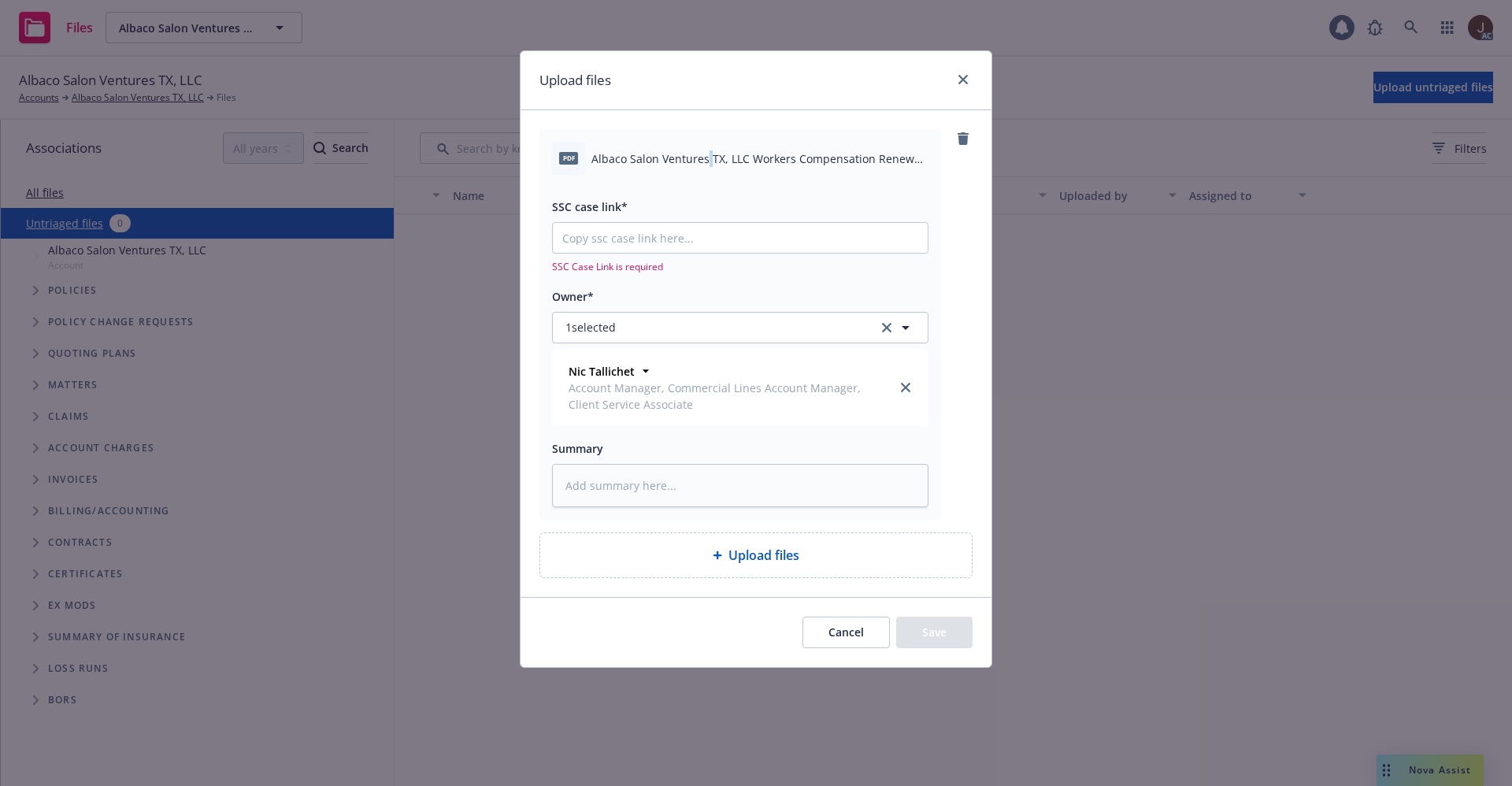
click at [706, 160] on span "Albaco Salon Ventures TX, LLC Workers Compensation Renewal Quote.pdf" at bounding box center [759, 159] width 337 height 17
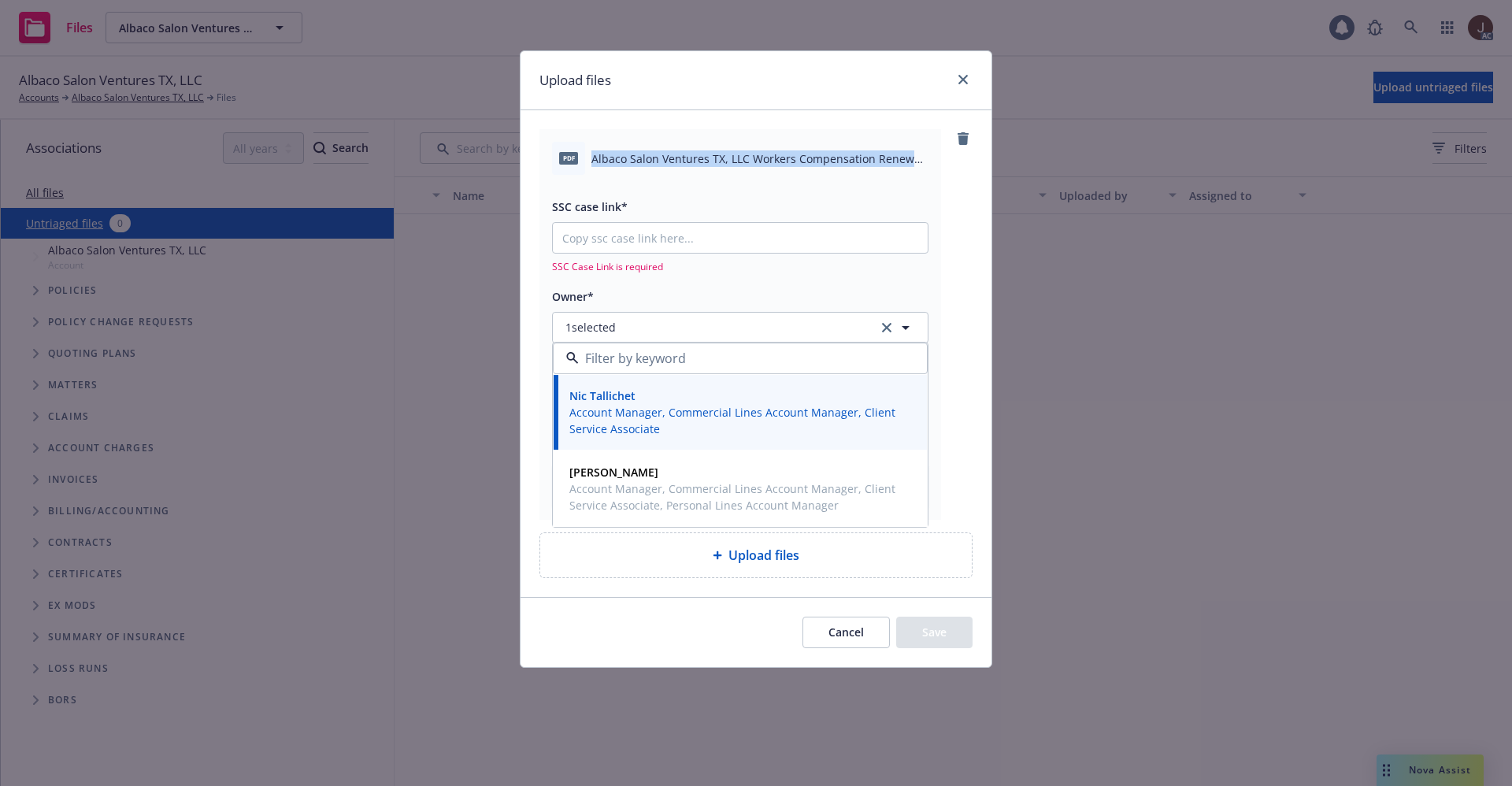
click at [706, 160] on span "Albaco Salon Ventures TX, LLC Workers Compensation Renewal Quote.pdf" at bounding box center [759, 159] width 337 height 17
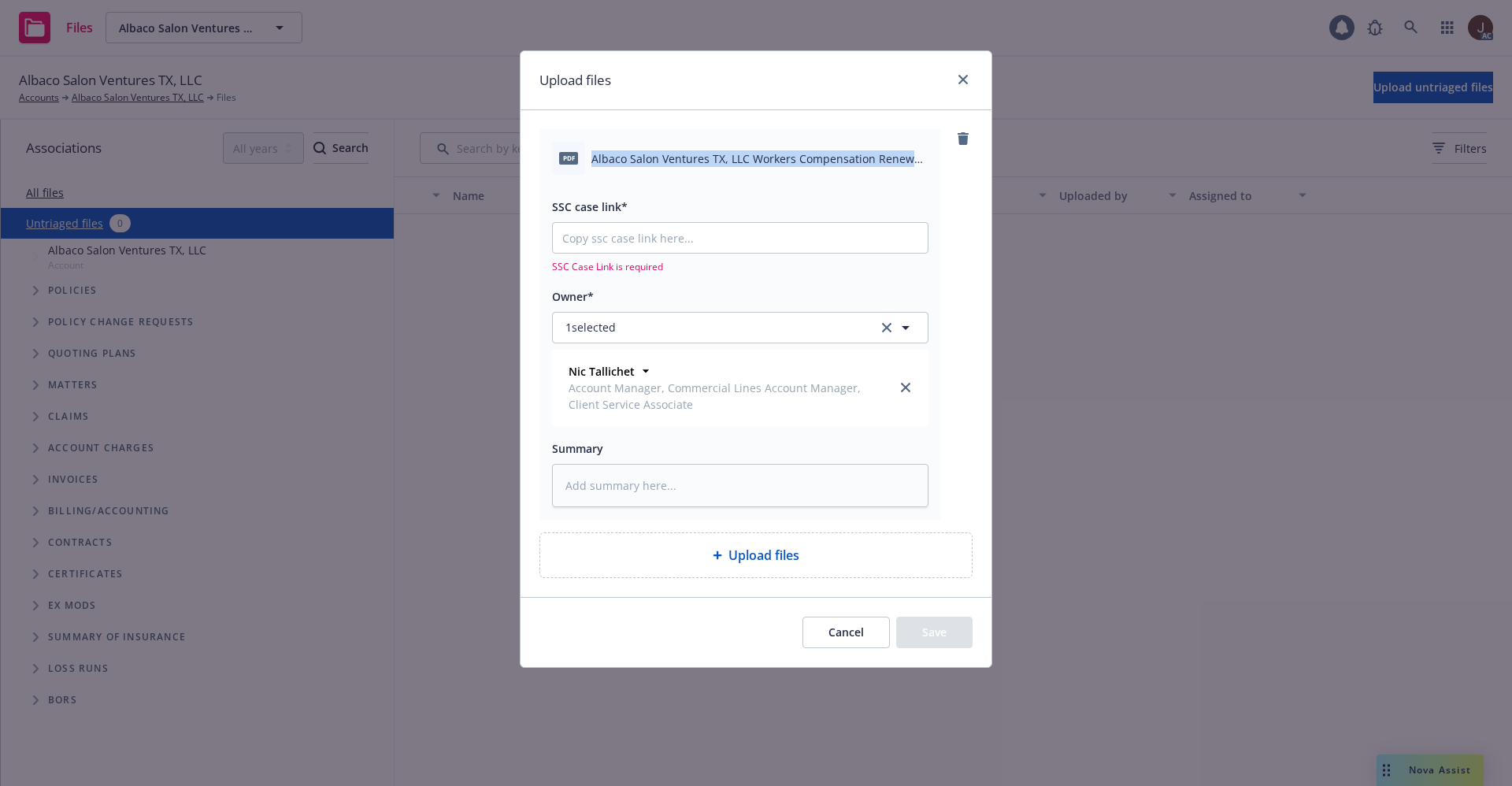
copy div "Albaco Salon Ventures TX, LLC Workers Compensation Renewal Quote.pdf"
click at [638, 482] on textarea at bounding box center [740, 485] width 376 height 44
paste textarea "Albaco Salon Ventures TX, LLC Workers Compensation Renewal Quote.pdf"
type textarea "Albaco Salon Ventures TX, LLC Workers Compensation Renewal Quote.pdf"
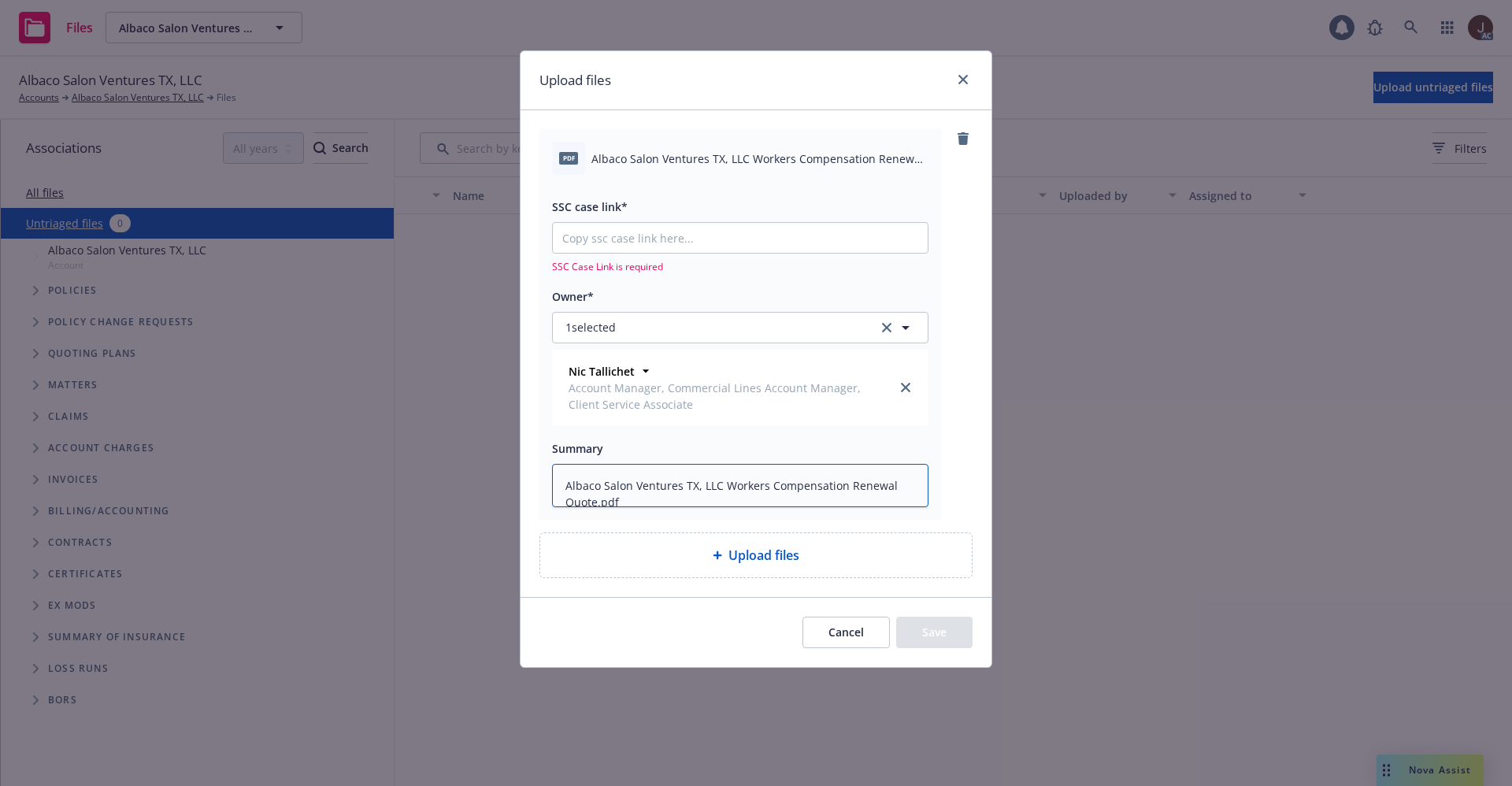
type textarea "x"
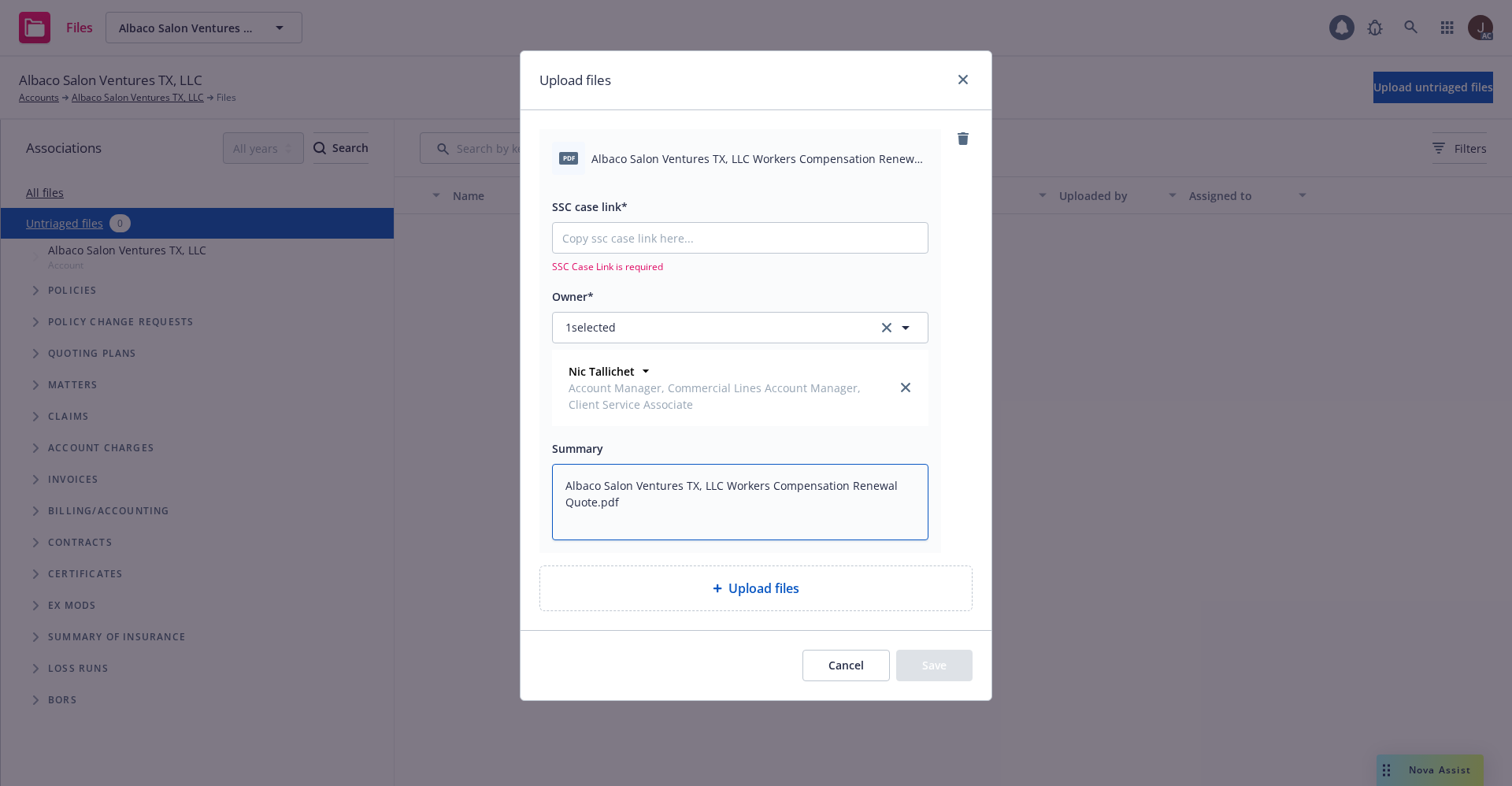
type textarea "Albaco Salon Ventures TX, LLC Workers Compensation Renewal Quote.pdf"
click at [963, 389] on div "pdf Albaco Salon Ventures TX, LLC Workers Compensation Renewal Quote.pdf SSC ca…" at bounding box center [756, 340] width 433 height 423
click at [679, 234] on input "SSC case link*" at bounding box center [740, 237] width 374 height 30
paste input "https://newfront-ssc.lightning.force.com/lightning/r/Case/500Vz00000TfpfTIAR/vi…"
type textarea "x"
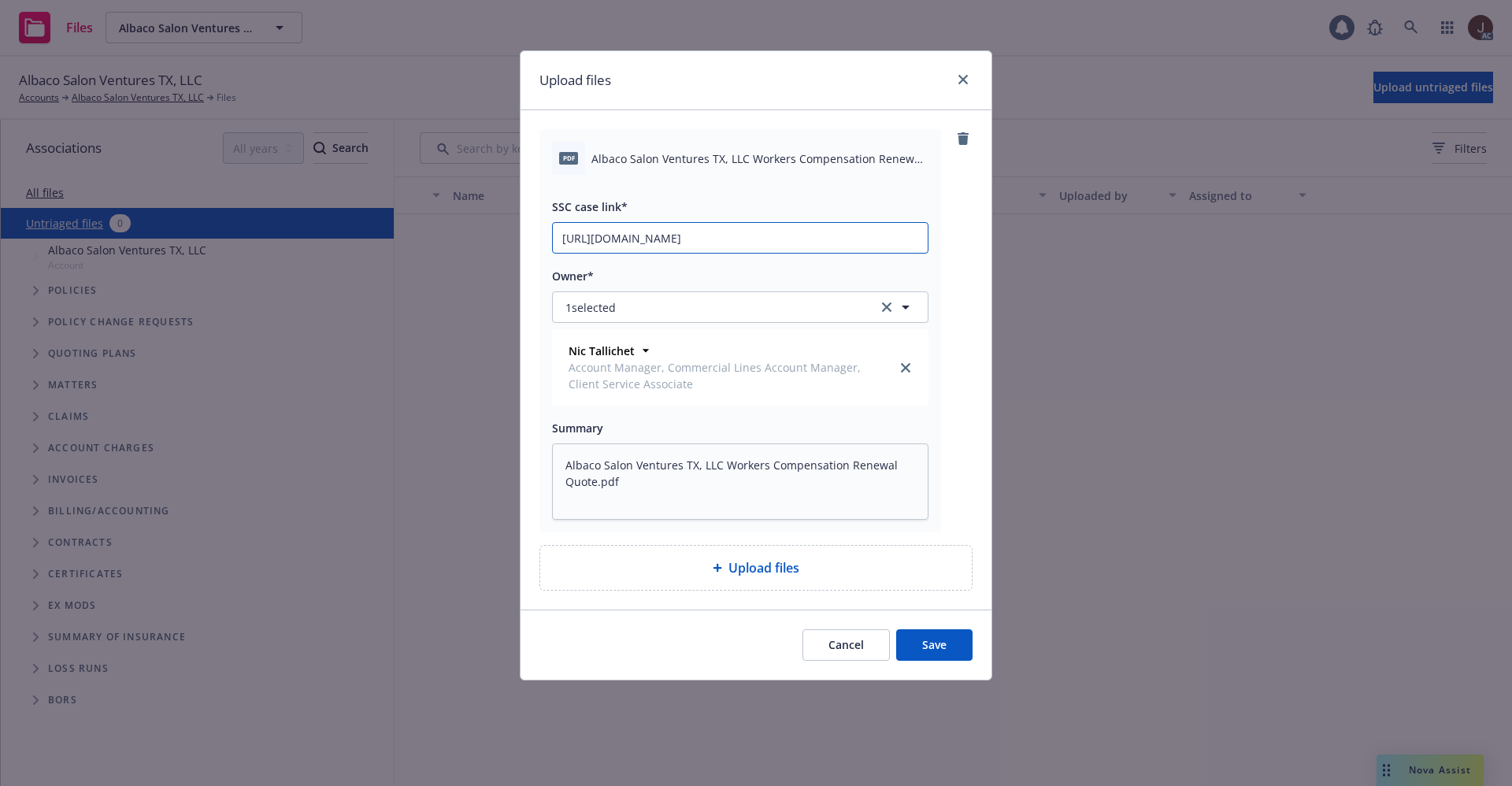
scroll to position [0, 72]
type input "https://newfront-ssc.lightning.force.com/lightning/r/Case/500Vz00000TfpfTIAR/vi…"
click at [959, 247] on div "pdf Albaco Salon Ventures TX, LLC Workers Compensation Renewal Quote.pdf SSC ca…" at bounding box center [756, 331] width 433 height 404
click at [933, 645] on button "Save" at bounding box center [934, 645] width 77 height 31
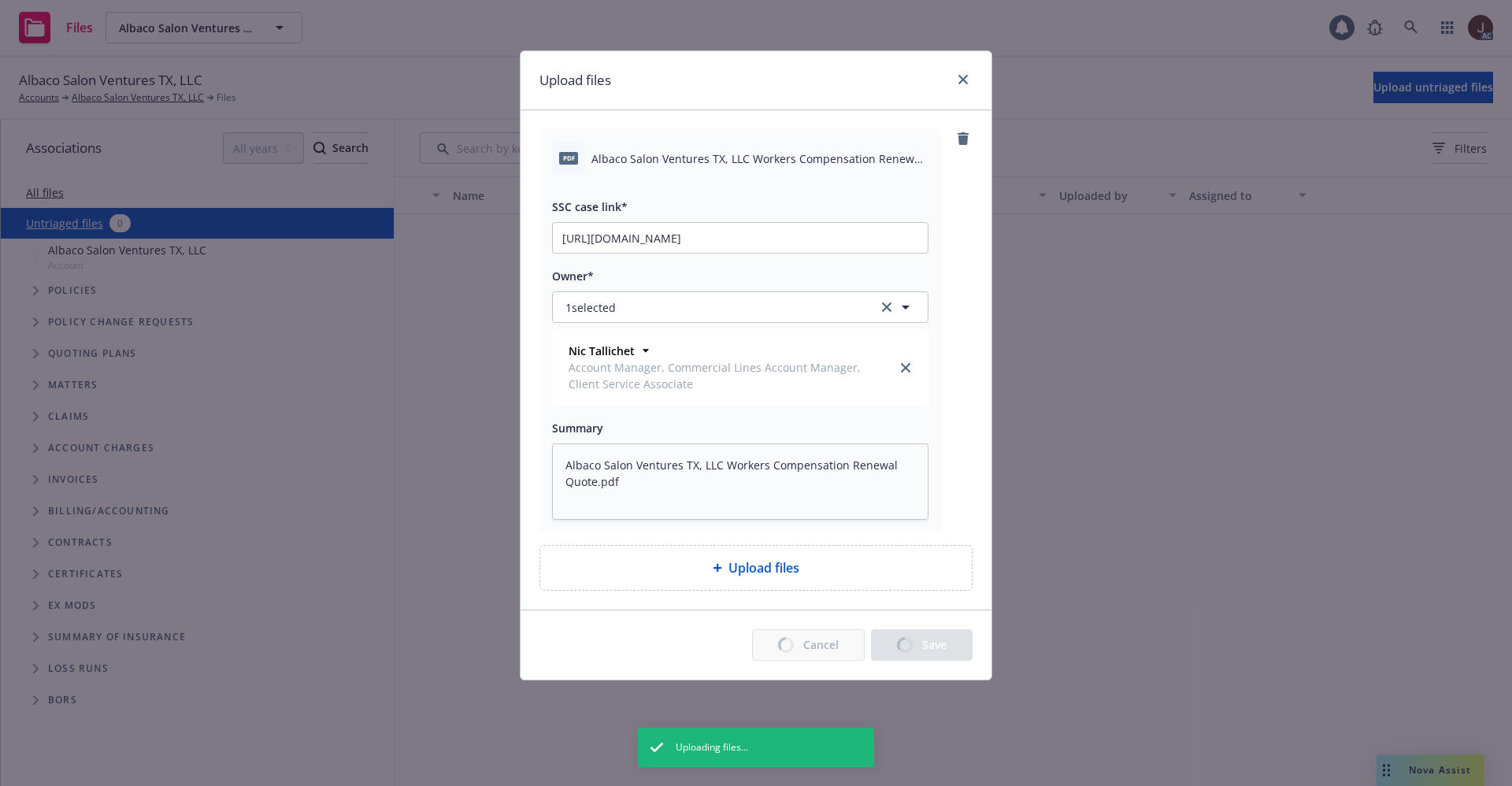
type textarea "x"
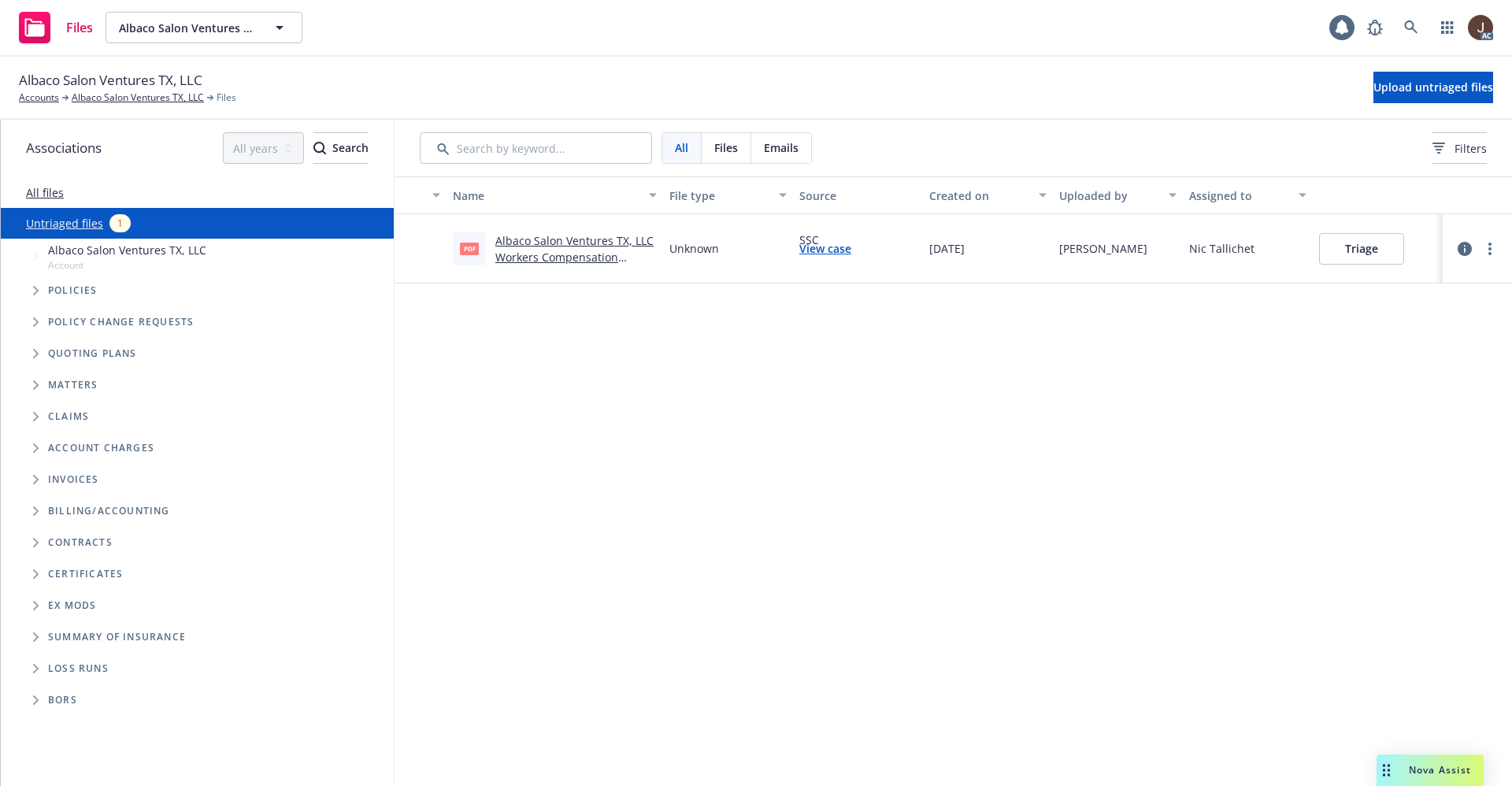
click at [736, 73] on div "Albaco Salon Ventures TX, LLC Accounts Albaco Salon Ventures TX, LLC Files Uplo…" at bounding box center [756, 88] width 1474 height 35
click at [1402, 22] on link at bounding box center [1411, 27] width 31 height 31
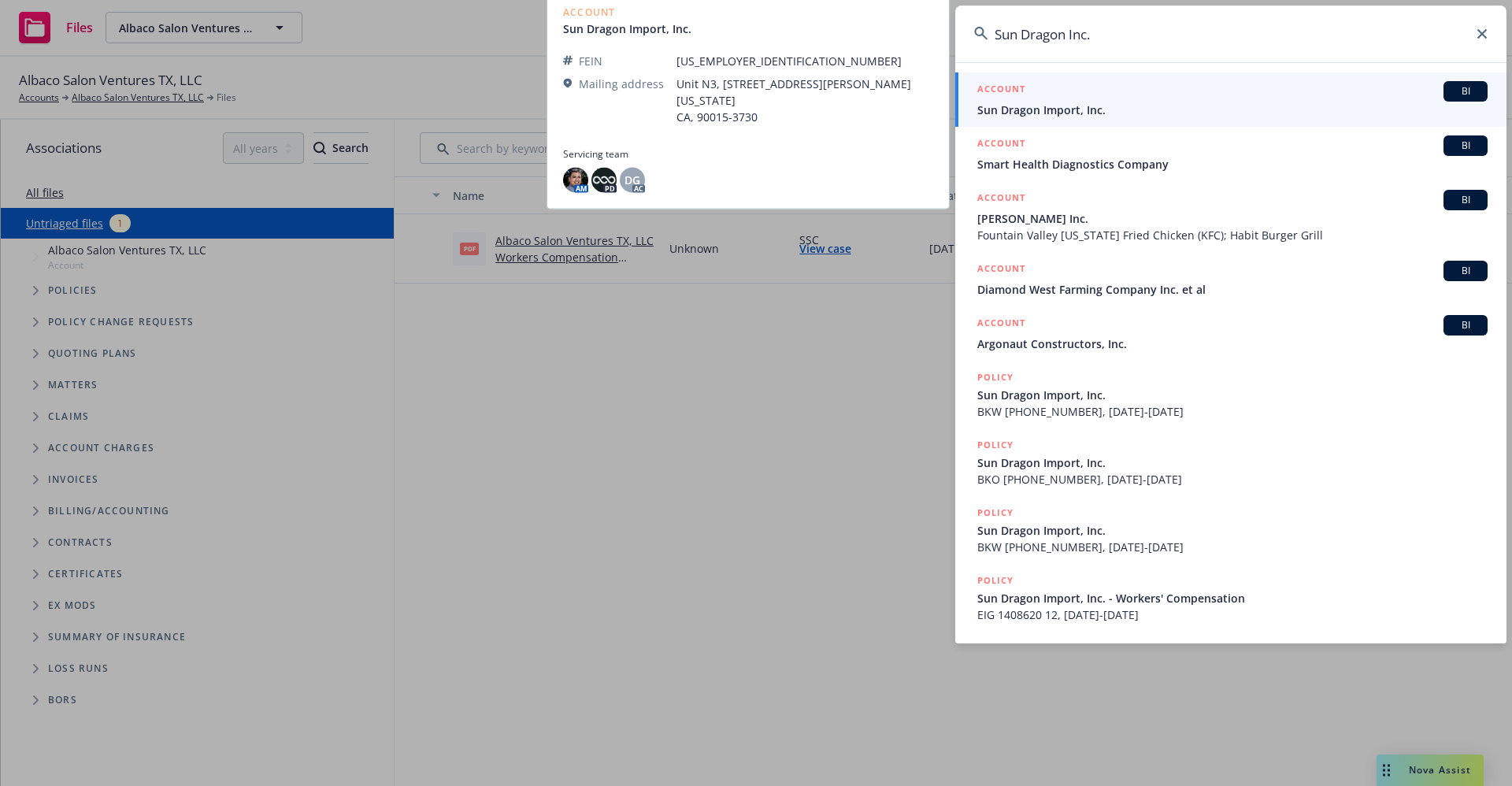
type input "Sun Dragon Inc."
click at [1083, 108] on span "Sun Dragon Import, Inc." at bounding box center [1232, 109] width 510 height 17
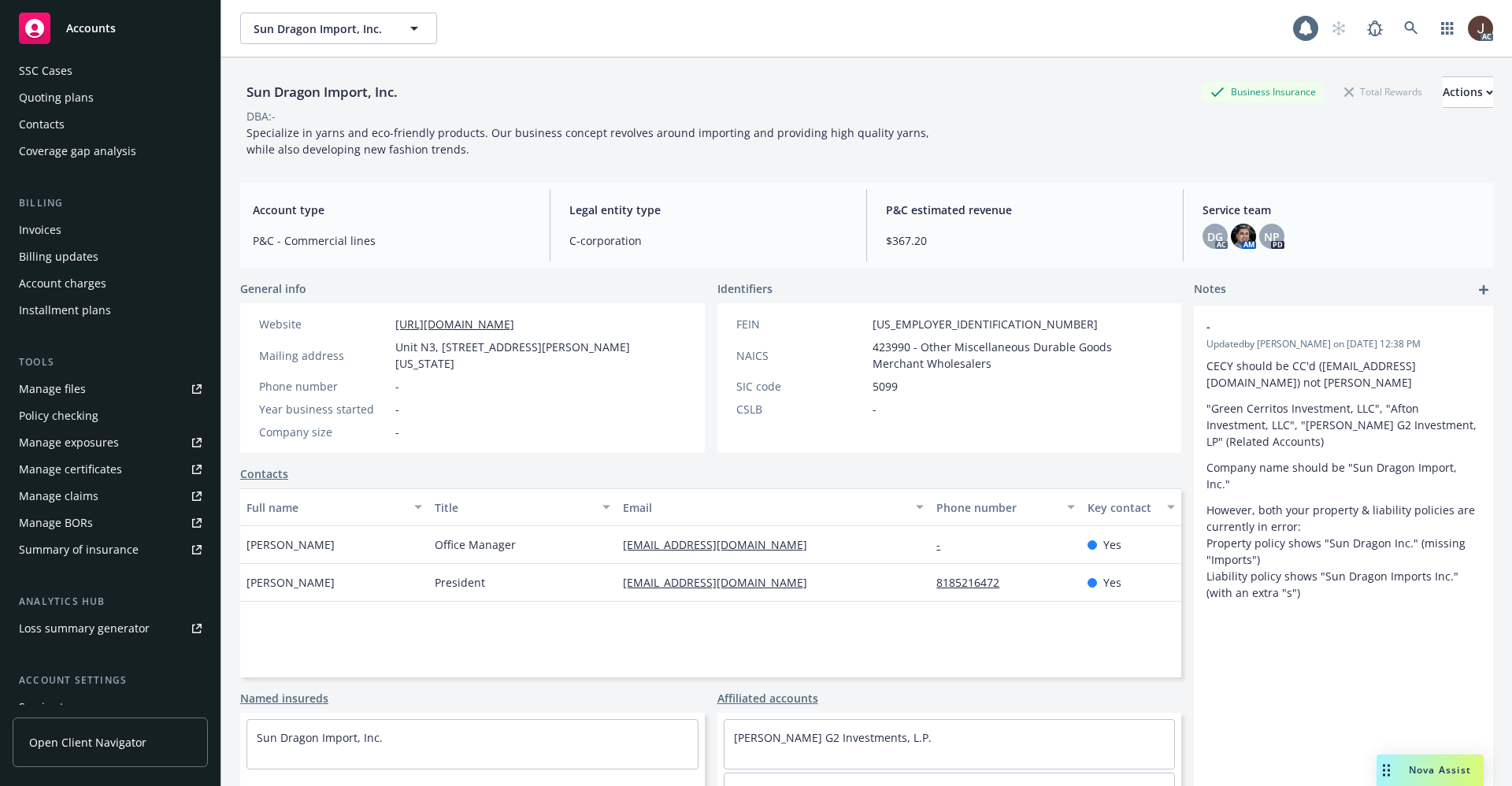
scroll to position [240, 0]
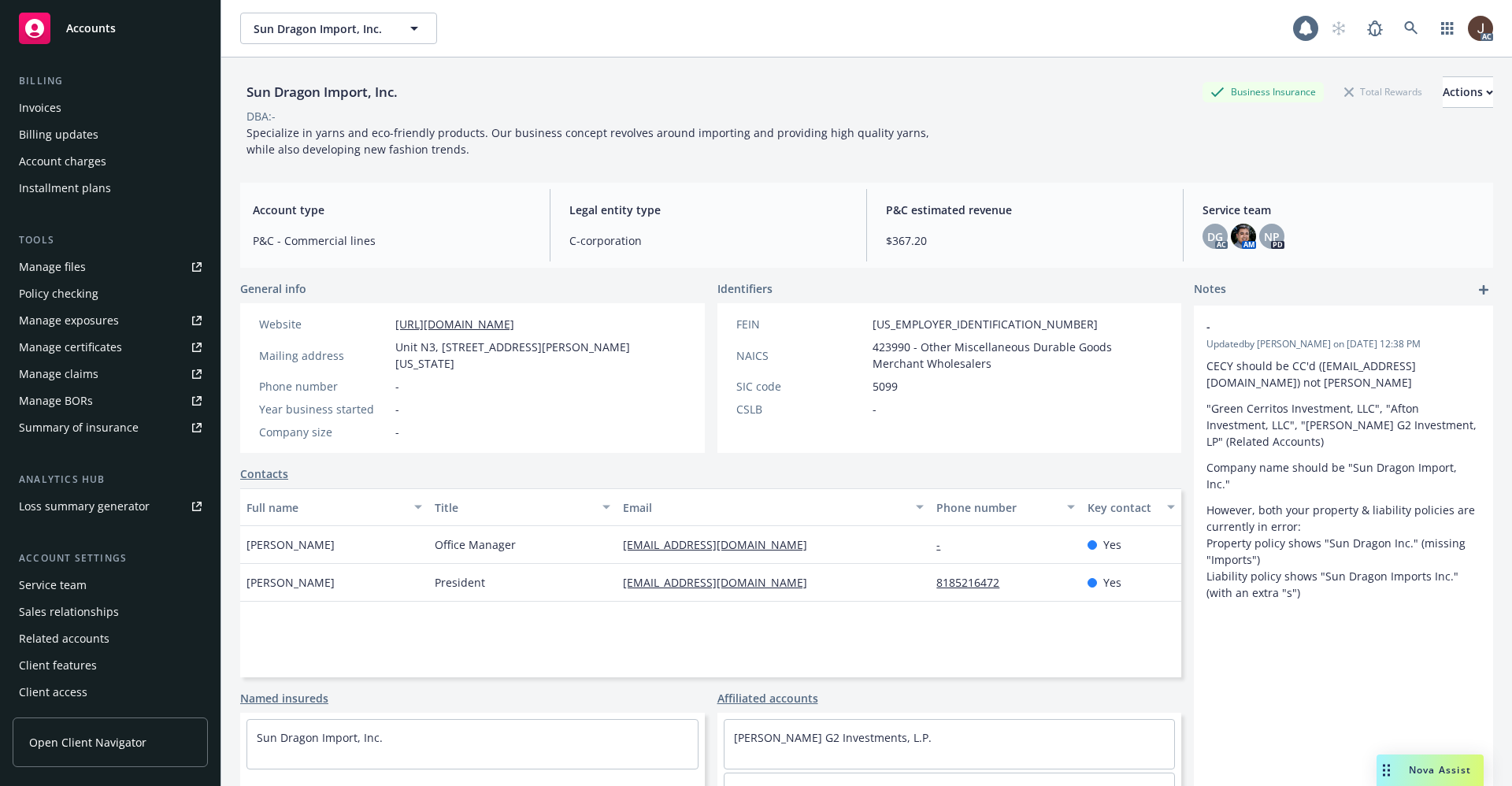
click at [61, 590] on div "Service team" at bounding box center [53, 586] width 68 height 25
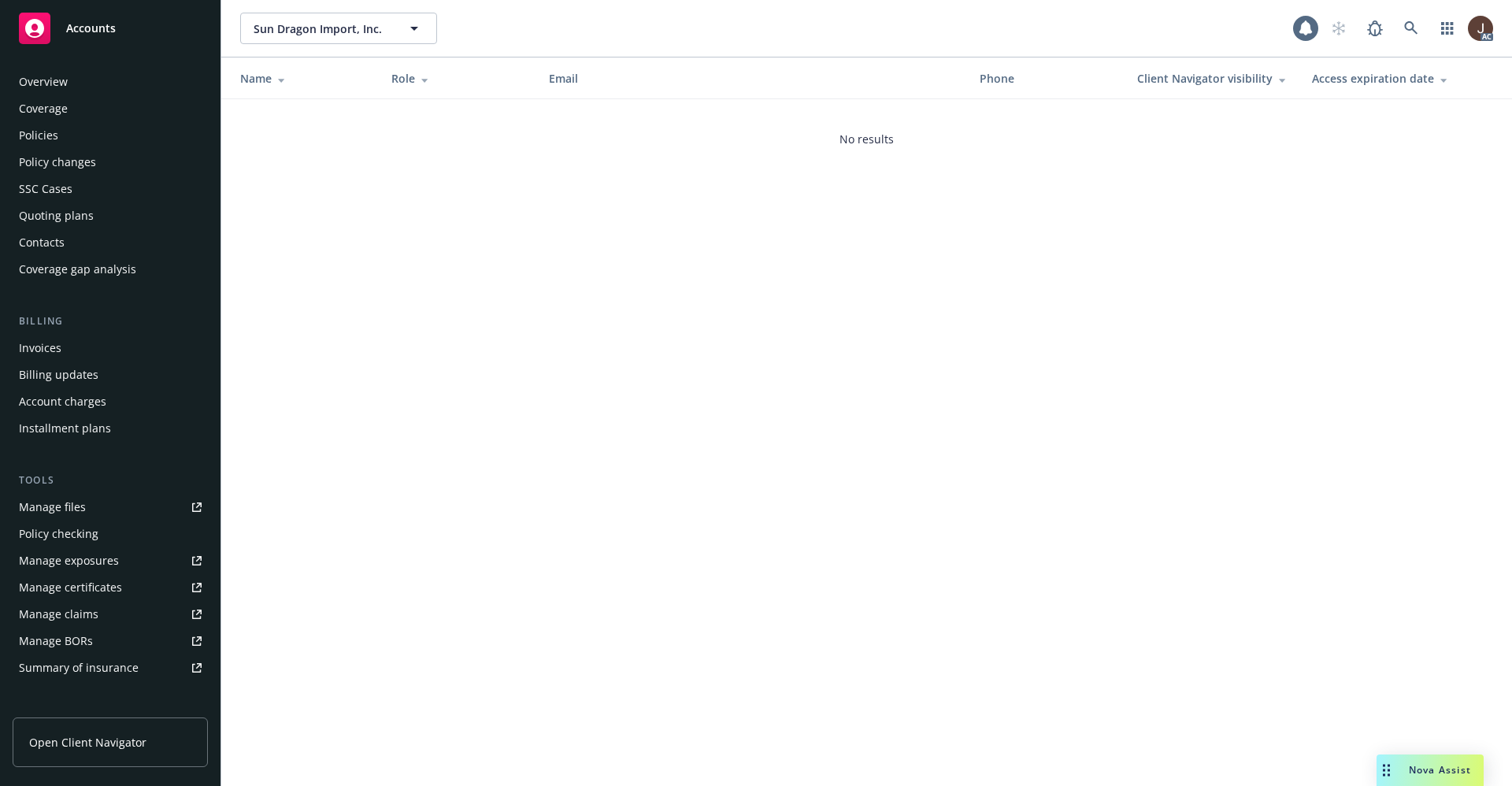
scroll to position [240, 0]
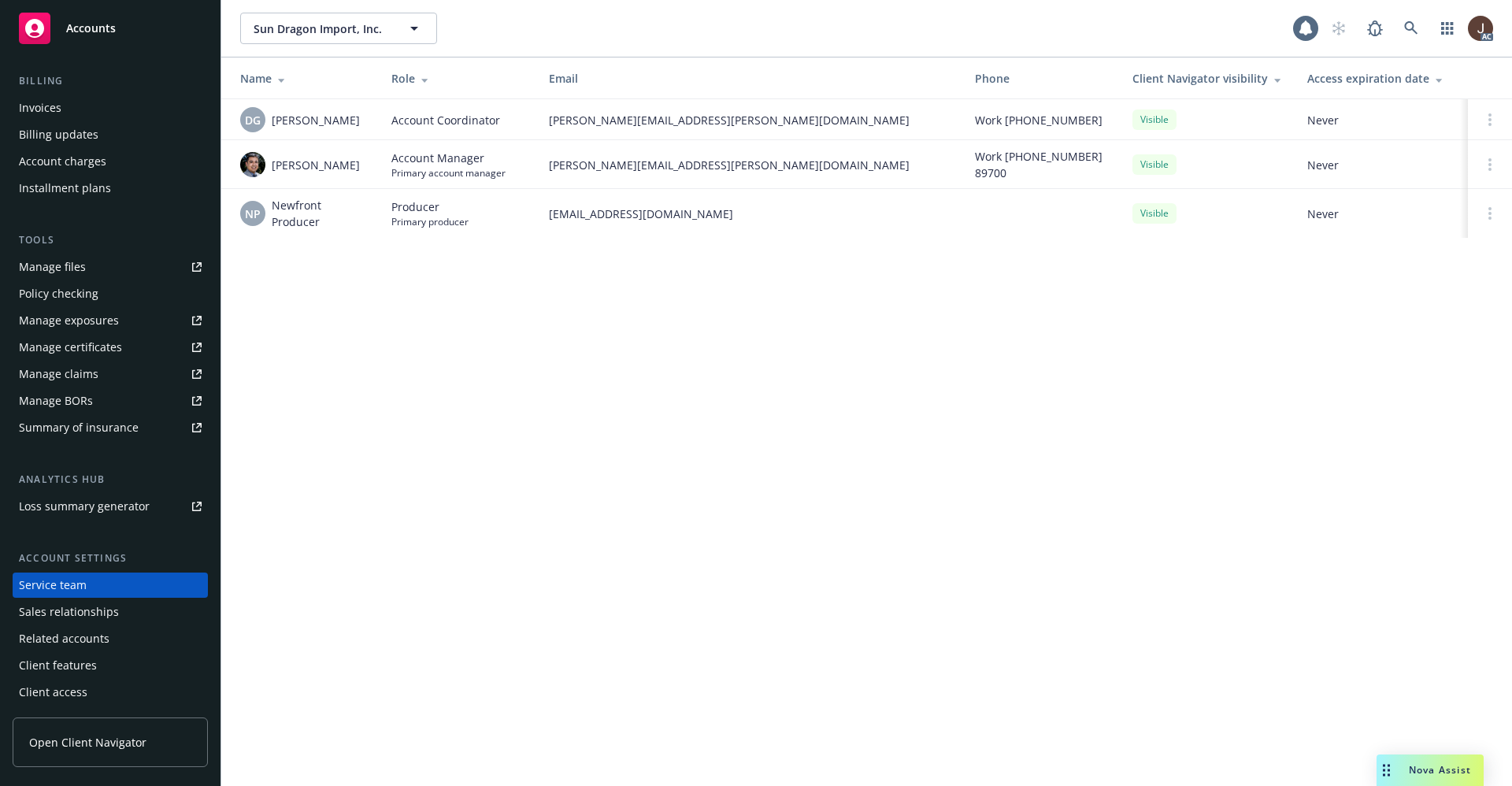
click at [522, 412] on div "Sun Dragon Import, Inc. Sun Dragon Import, Inc. 1 AC Name Role Email Phone Clie…" at bounding box center [866, 393] width 1290 height 786
click at [308, 125] on span "[PERSON_NAME]" at bounding box center [315, 120] width 88 height 17
copy span "[PERSON_NAME]"
